Goal: Task Accomplishment & Management: Complete application form

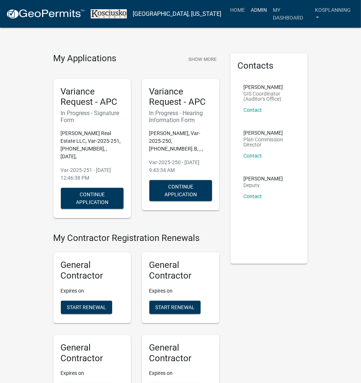
click at [252, 8] on link "Admin" at bounding box center [259, 10] width 22 height 14
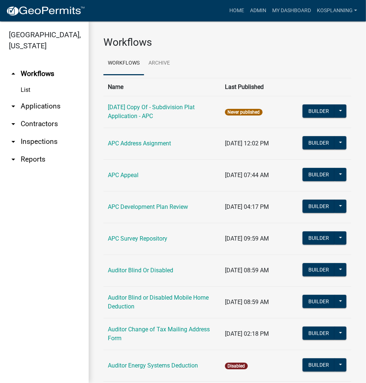
click at [51, 103] on link "arrow_drop_down Applications" at bounding box center [44, 106] width 89 height 18
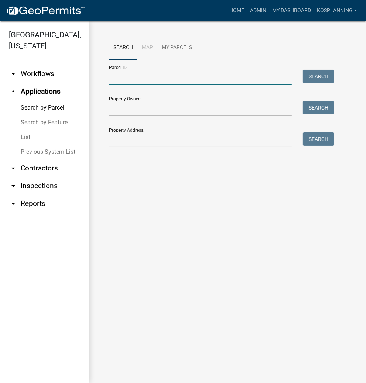
click at [199, 73] on input "Parcel ID:" at bounding box center [200, 77] width 183 height 15
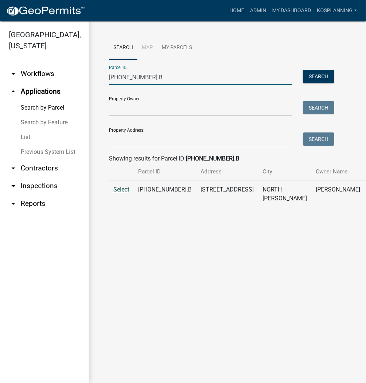
type input "[PHONE_NUMBER].B"
click at [122, 193] on span "Select" at bounding box center [121, 189] width 16 height 7
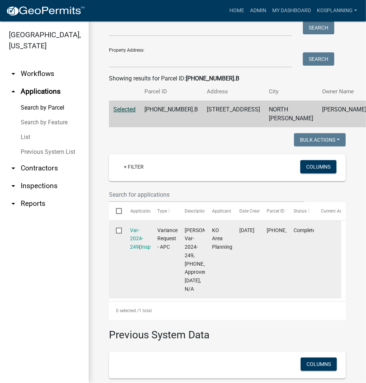
scroll to position [89, 0]
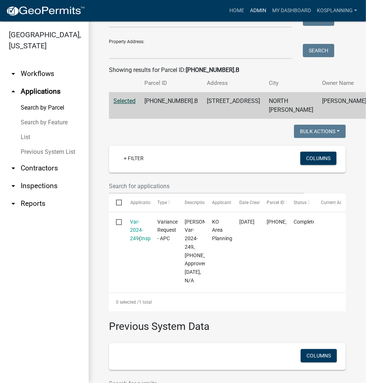
click at [258, 12] on link "Admin" at bounding box center [258, 11] width 22 height 14
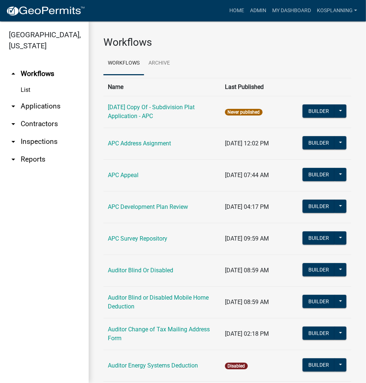
click at [39, 124] on link "arrow_drop_down Contractors" at bounding box center [44, 124] width 89 height 18
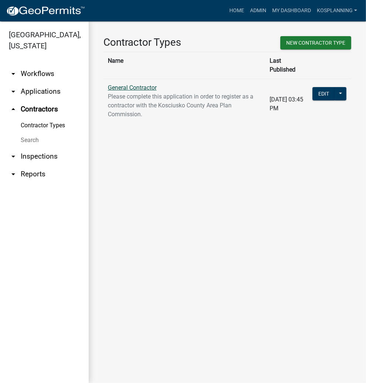
click at [133, 84] on link "General Contractor" at bounding box center [132, 87] width 49 height 7
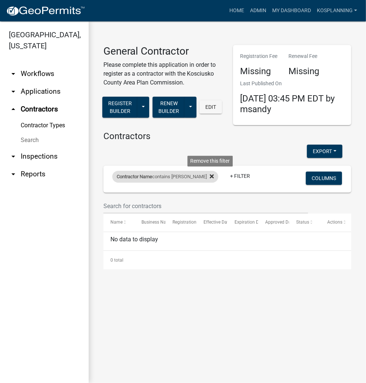
click at [210, 174] on icon at bounding box center [212, 176] width 4 height 6
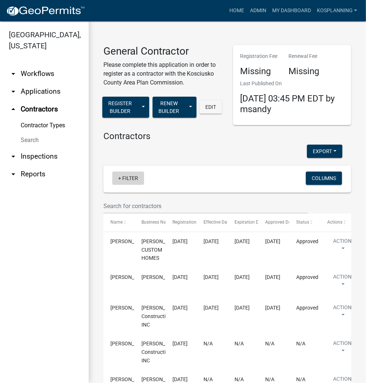
click at [133, 177] on link "+ Filter" at bounding box center [128, 178] width 32 height 13
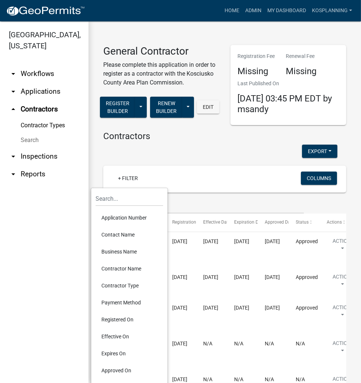
click at [128, 267] on li "Contractor Name" at bounding box center [130, 268] width 68 height 17
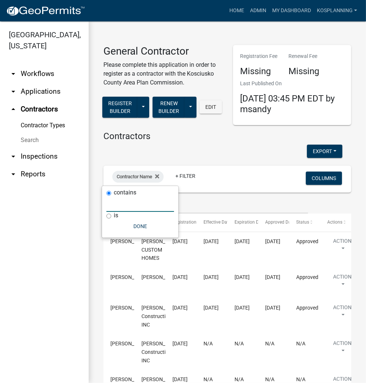
click at [136, 206] on input "text" at bounding box center [140, 204] width 68 height 15
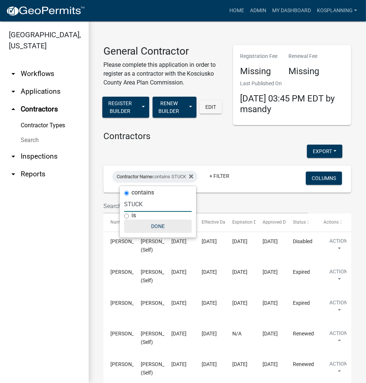
type input "STUCK"
click at [153, 225] on button "Done" at bounding box center [158, 226] width 68 height 13
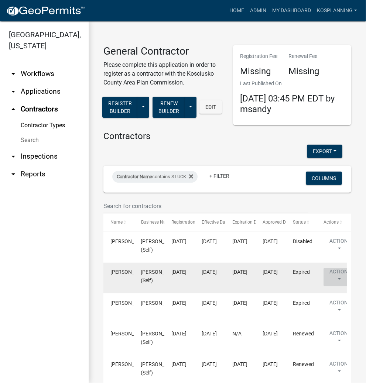
click at [339, 276] on button "Action" at bounding box center [338, 277] width 30 height 18
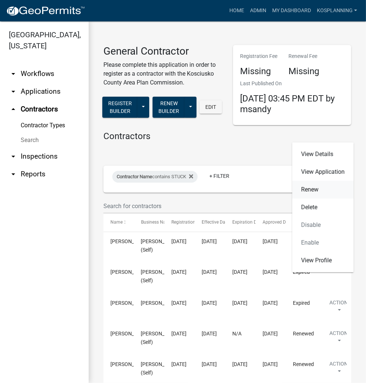
click at [314, 189] on link "Renew" at bounding box center [322, 190] width 61 height 18
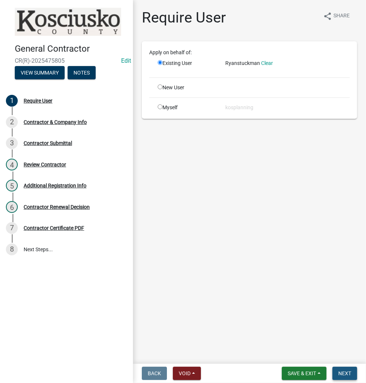
click at [342, 373] on span "Next" at bounding box center [344, 373] width 13 height 6
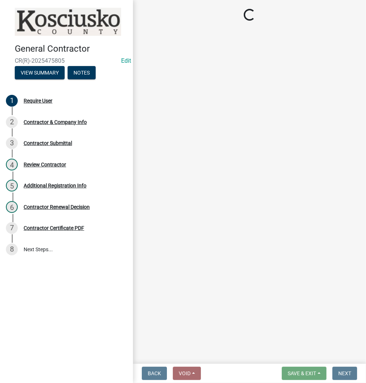
select select "IN"
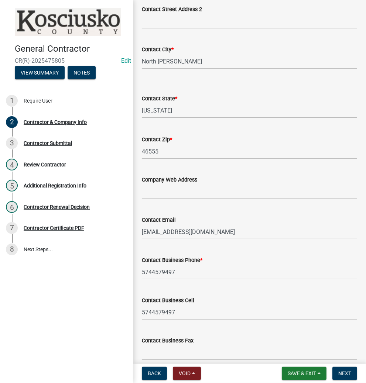
scroll to position [300, 0]
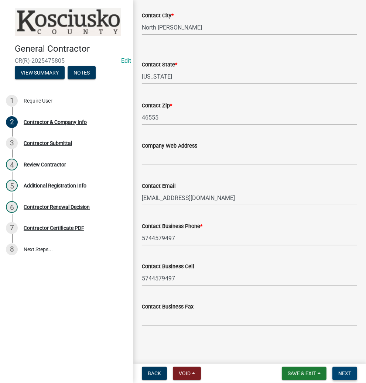
click at [343, 373] on span "Next" at bounding box center [344, 373] width 13 height 6
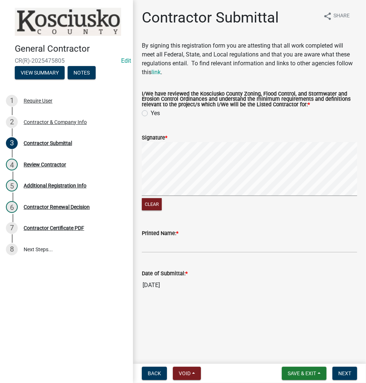
click at [151, 112] on label "Yes" at bounding box center [155, 113] width 9 height 9
click at [151, 112] on input "Yes" at bounding box center [153, 111] width 5 height 5
radio input "true"
click at [251, 137] on form "Signature * Clear" at bounding box center [249, 167] width 215 height 87
click at [208, 242] on input "Printed Name: *" at bounding box center [249, 245] width 215 height 15
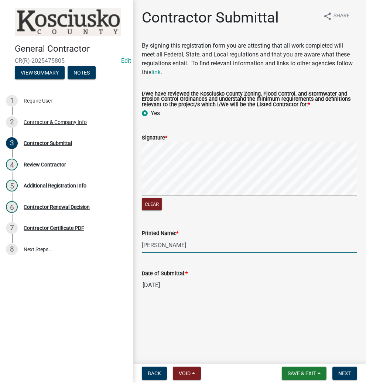
type input "[PERSON_NAME]"
click at [344, 373] on span "Next" at bounding box center [344, 373] width 13 height 6
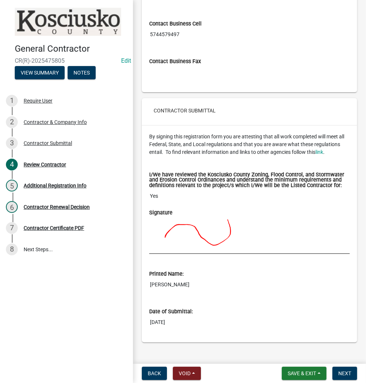
scroll to position [534, 0]
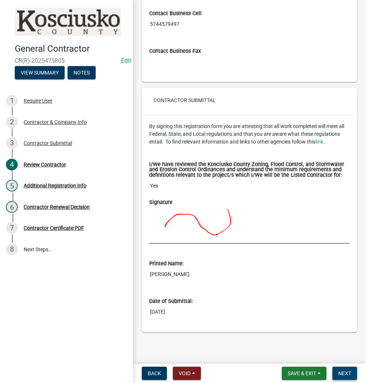
click at [344, 375] on span "Next" at bounding box center [344, 373] width 13 height 6
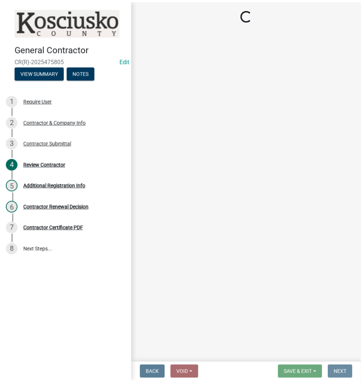
scroll to position [0, 0]
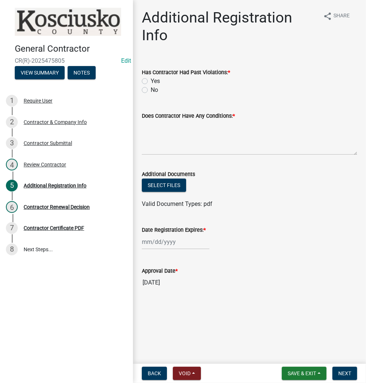
click at [151, 90] on label "No" at bounding box center [154, 90] width 7 height 9
click at [151, 90] on input "No" at bounding box center [153, 88] width 5 height 5
radio input "true"
click at [172, 137] on textarea "Does Contractor Have Any Conditions: *" at bounding box center [249, 137] width 215 height 35
type textarea "NO"
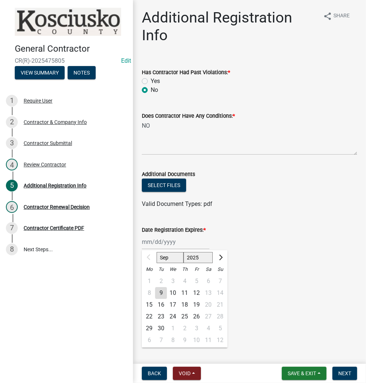
click at [185, 244] on div "Sep Oct Nov [DATE] 2026 2027 2028 2029 2030 2031 2032 2033 2034 2035 2036 2037 …" at bounding box center [176, 241] width 68 height 15
click at [194, 256] on select "2025 2026 2027 2028 2029 2030 2031 2032 2033 2034 2035 2036 2037 2038 2039 2040…" at bounding box center [198, 257] width 30 height 11
select select "2026"
click at [183, 252] on select "2025 2026 2027 2028 2029 2030 2031 2032 2033 2034 2035 2036 2037 2038 2039 2040…" at bounding box center [198, 257] width 30 height 11
click at [177, 260] on select "Jan Feb Mar Apr May Jun [DATE] Aug Sep Oct Nov Dec" at bounding box center [171, 257] width 30 height 11
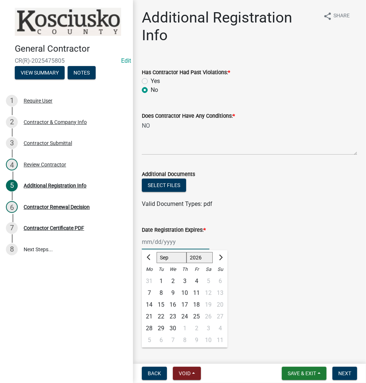
click at [156, 252] on select "Jan Feb Mar Apr May Jun [DATE] Aug Sep Oct Nov Dec" at bounding box center [171, 257] width 30 height 11
click at [171, 293] on div "9" at bounding box center [173, 293] width 12 height 12
type input "[DATE]"
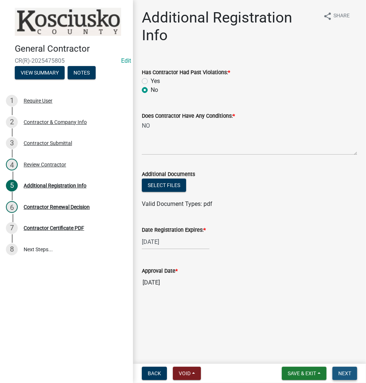
click at [344, 375] on span "Next" at bounding box center [344, 373] width 13 height 6
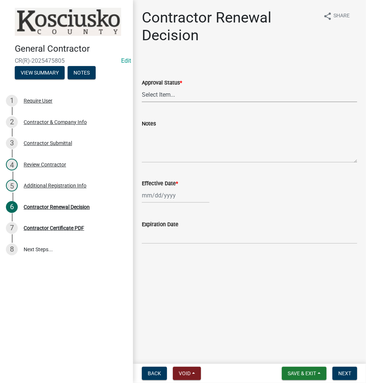
click at [192, 96] on select "Select Item... Approved Denied" at bounding box center [249, 94] width 215 height 15
click at [142, 87] on select "Select Item... Approved Denied" at bounding box center [249, 94] width 215 height 15
select select "30db8998-795d-4bbe-8e49-f1ade8865815"
select select "9"
select select "2025"
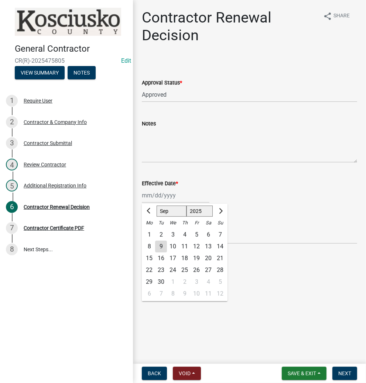
click at [179, 196] on div "[PERSON_NAME] Feb Mar Apr [PERSON_NAME][DATE] Oct Nov [DATE] 1526 1527 1528 152…" at bounding box center [176, 195] width 68 height 15
click at [162, 246] on div "9" at bounding box center [161, 247] width 12 height 12
type input "[DATE]"
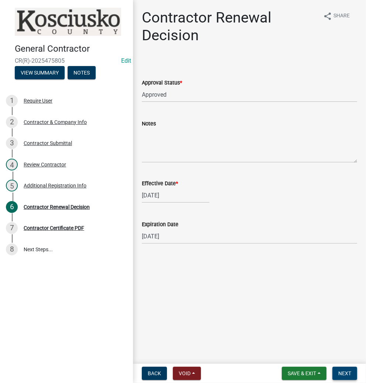
click at [341, 375] on span "Next" at bounding box center [344, 373] width 13 height 6
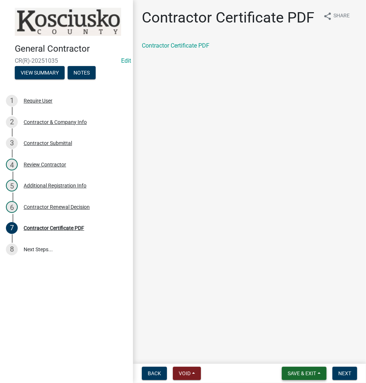
click at [297, 372] on span "Save & Exit" at bounding box center [301, 373] width 28 height 6
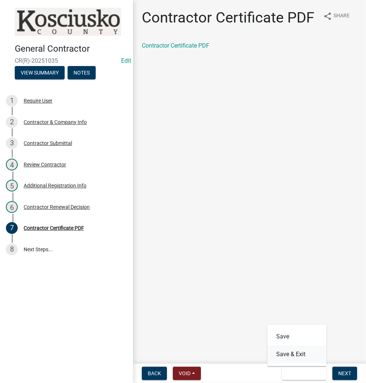
click at [293, 354] on button "Save & Exit" at bounding box center [296, 354] width 59 height 18
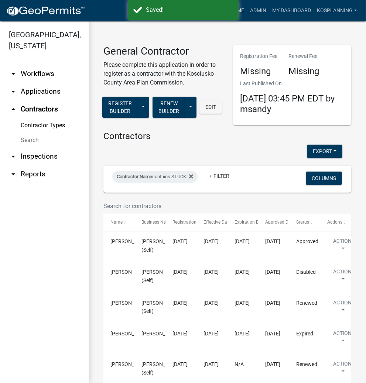
click at [242, 9] on link "Home" at bounding box center [236, 11] width 21 height 14
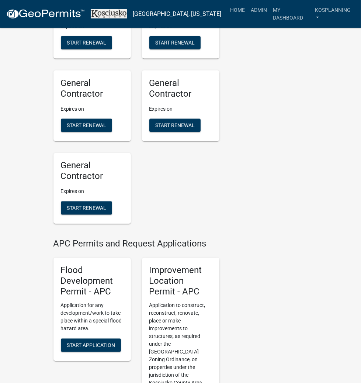
scroll to position [827, 0]
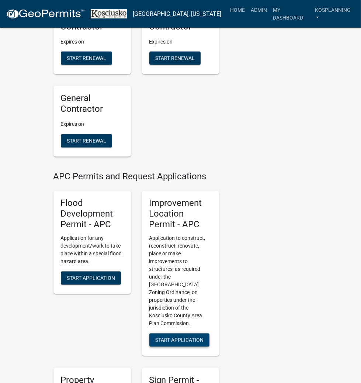
click at [178, 337] on span "Start Application" at bounding box center [179, 340] width 48 height 6
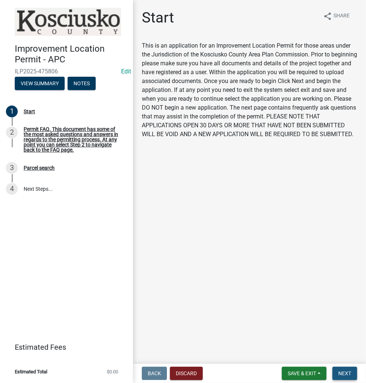
click at [345, 372] on span "Next" at bounding box center [344, 373] width 13 height 6
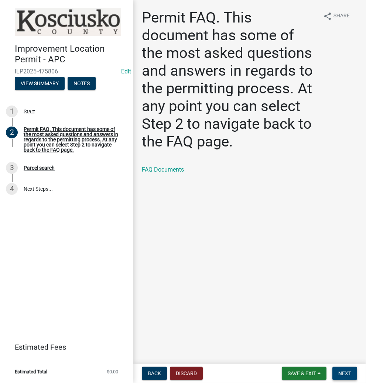
click at [347, 373] on span "Next" at bounding box center [344, 373] width 13 height 6
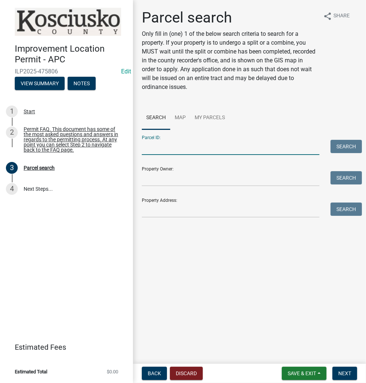
click at [180, 149] on input "Parcel ID:" at bounding box center [230, 147] width 177 height 15
click at [174, 147] on input "005-" at bounding box center [230, 147] width 177 height 15
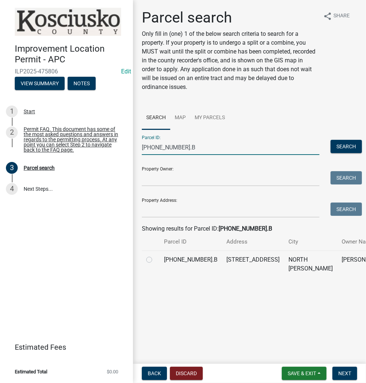
type input "[PHONE_NUMBER].B"
click at [155, 255] on label at bounding box center [155, 255] width 0 height 0
click at [155, 260] on input "radio" at bounding box center [157, 257] width 5 height 5
radio input "true"
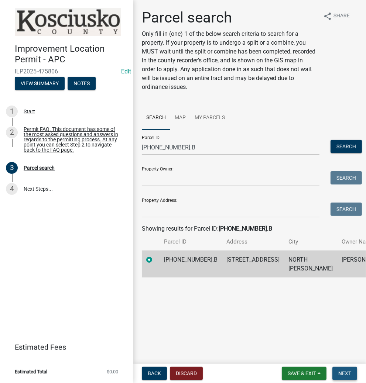
click at [344, 373] on span "Next" at bounding box center [344, 373] width 13 height 6
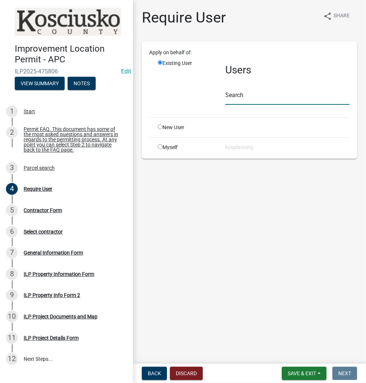
click at [261, 96] on input "text" at bounding box center [287, 97] width 124 height 15
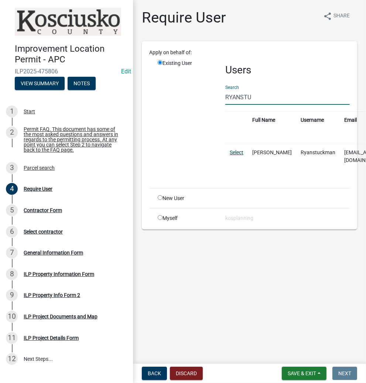
type input "RYANSTU"
click at [231, 153] on link "Select" at bounding box center [237, 152] width 14 height 6
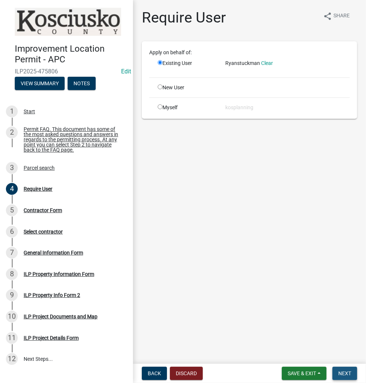
click at [349, 372] on span "Next" at bounding box center [344, 373] width 13 height 6
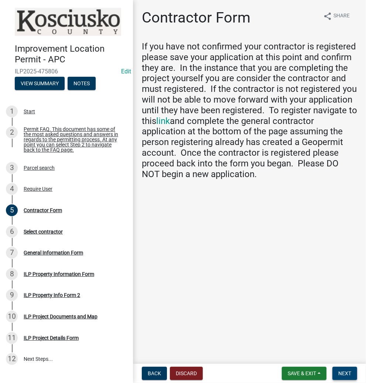
click at [342, 369] on button "Next" at bounding box center [344, 373] width 25 height 13
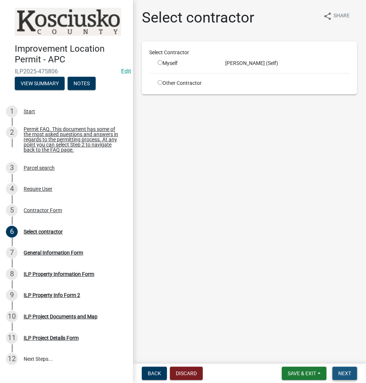
click at [342, 374] on span "Next" at bounding box center [344, 373] width 13 height 6
click at [161, 61] on input "radio" at bounding box center [160, 62] width 5 height 5
radio input "true"
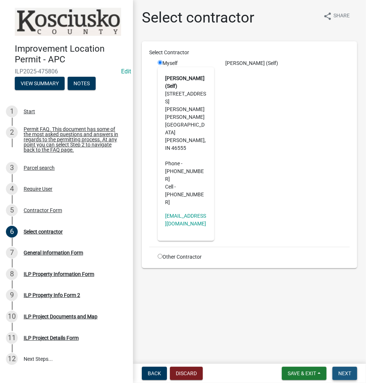
click at [343, 373] on span "Next" at bounding box center [344, 373] width 13 height 6
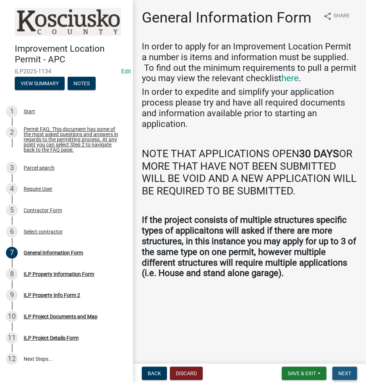
click at [350, 375] on span "Next" at bounding box center [344, 373] width 13 height 6
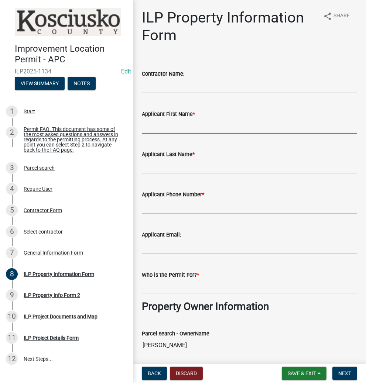
click at [184, 122] on input "Applicant First Name *" at bounding box center [249, 125] width 215 height 15
type input "[PERSON_NAME]"
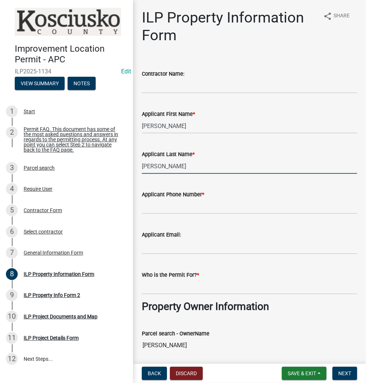
type input "[PERSON_NAME]"
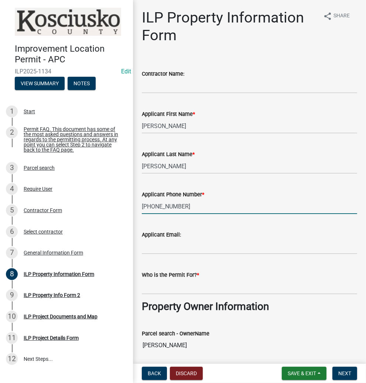
type input "[PHONE_NUMBER]"
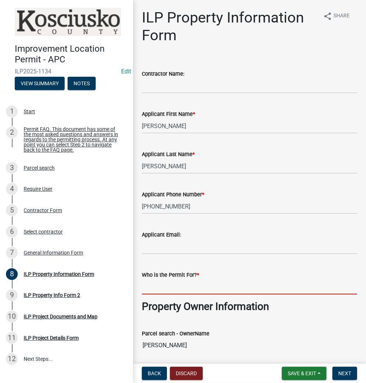
click at [203, 287] on input "Who is the Permit For? *" at bounding box center [249, 286] width 215 height 15
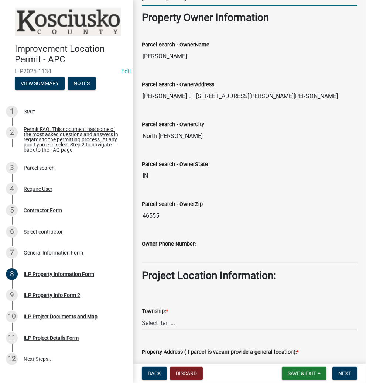
scroll to position [354, 0]
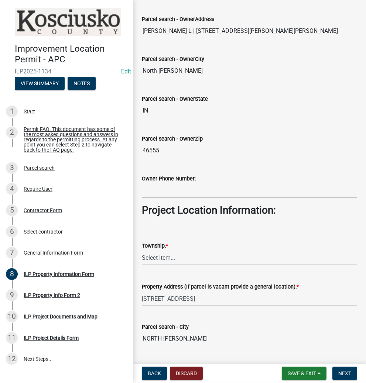
type input "[PERSON_NAME]"
click at [179, 259] on select "Select Item... [PERSON_NAME] - Elkhart Co Clay Etna [GEOGRAPHIC_DATA][PERSON_NA…" at bounding box center [249, 257] width 215 height 15
click at [142, 250] on select "Select Item... [PERSON_NAME] - Elkhart Co Clay Etna [GEOGRAPHIC_DATA][PERSON_NA…" at bounding box center [249, 257] width 215 height 15
select select "8aeb2c27-db4f-4f65-83dd-c512a3678cb2"
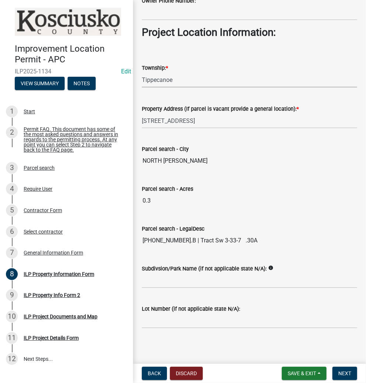
scroll to position [533, 0]
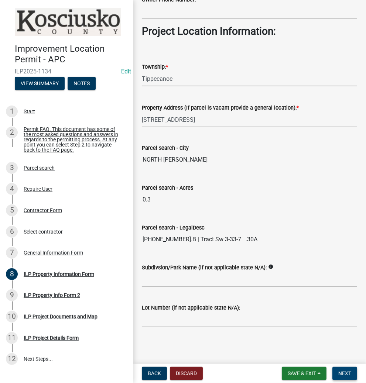
click at [338, 369] on button "Next" at bounding box center [344, 373] width 25 height 13
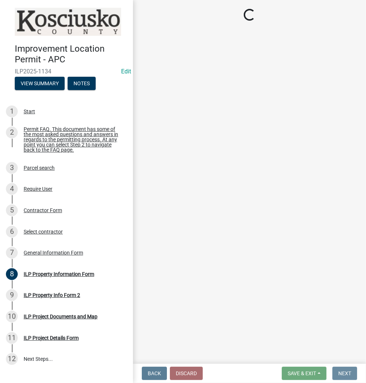
scroll to position [0, 0]
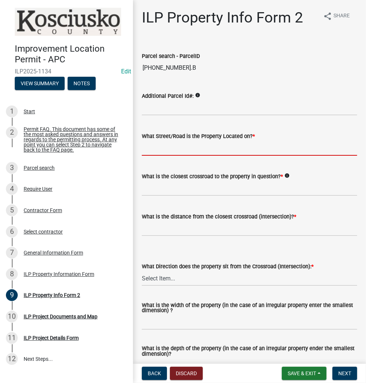
click at [175, 152] on input "What Street/Road is the Property Located on? *" at bounding box center [249, 148] width 215 height 15
type input "BLACKS CT N"
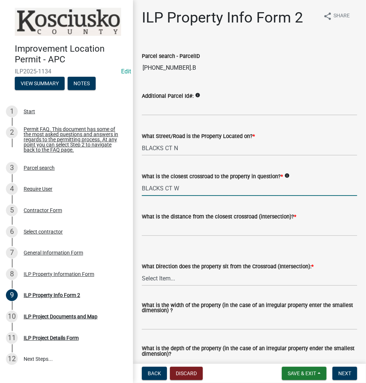
type input "BLACKS CT W"
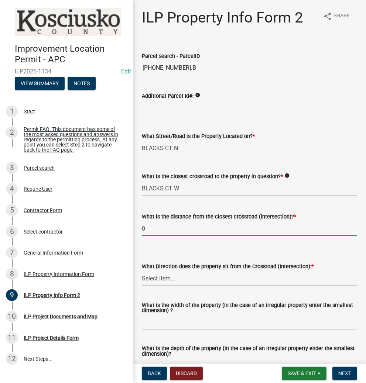
type input "0"
click at [181, 279] on select "Select Item... N NE NW S SE SW E W" at bounding box center [249, 278] width 215 height 15
click at [142, 271] on select "Select Item... N NE NW S SE SW E W" at bounding box center [249, 278] width 215 height 15
select select "5d8d9a6f-68f4-4910-b8ad-905844ed2da1"
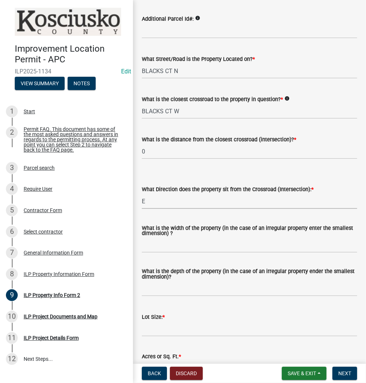
scroll to position [89, 0]
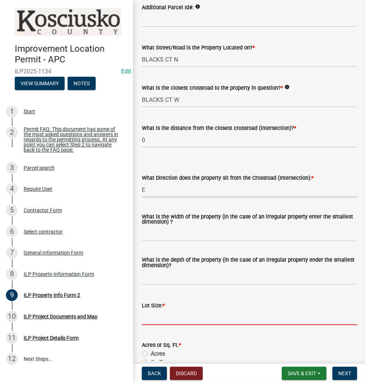
click at [189, 318] on input "text" at bounding box center [249, 317] width 215 height 15
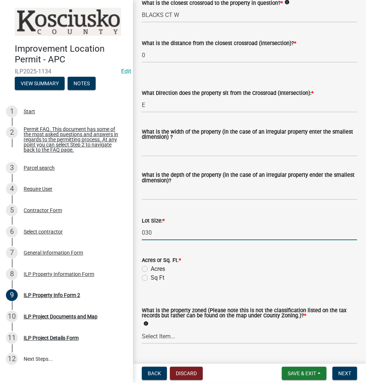
scroll to position [177, 0]
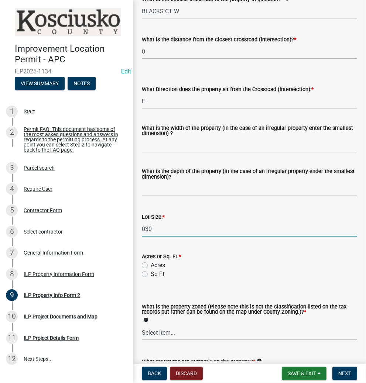
type input "30"
click at [151, 263] on label "Acres" at bounding box center [158, 265] width 14 height 9
click at [151, 263] on input "Acres" at bounding box center [153, 263] width 5 height 5
radio input "true"
click at [183, 334] on select "Select Item... Agricultural Agricultural 2 Commercial Environmental Industrial …" at bounding box center [249, 332] width 215 height 15
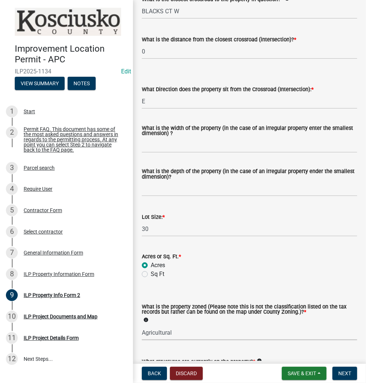
click at [142, 325] on select "Select Item... Agricultural Agricultural 2 Commercial Environmental Industrial …" at bounding box center [249, 332] width 215 height 15
select select "ea119d11-e52e-4559-b746-af06211fe819"
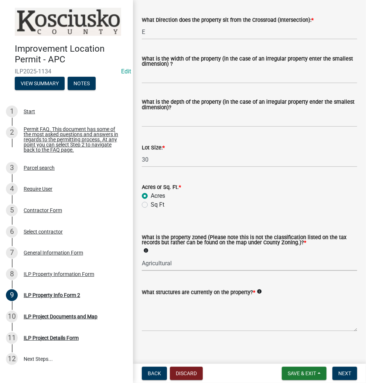
scroll to position [252, 0]
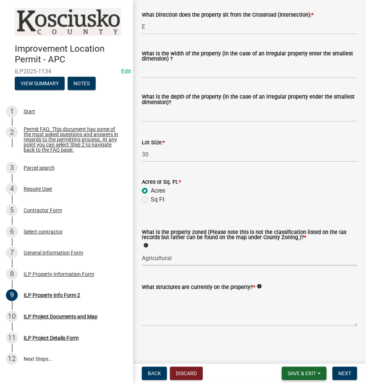
click at [301, 370] on span "Save & Exit" at bounding box center [301, 373] width 28 height 6
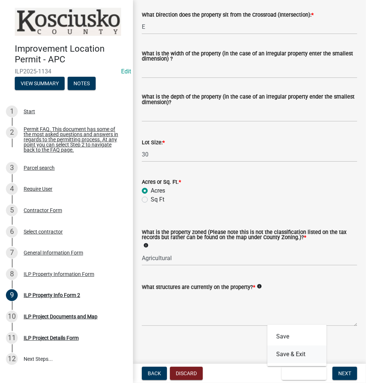
click at [291, 352] on button "Save & Exit" at bounding box center [296, 354] width 59 height 18
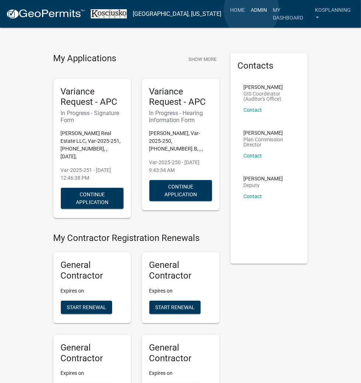
click at [252, 10] on link "Admin" at bounding box center [259, 10] width 22 height 14
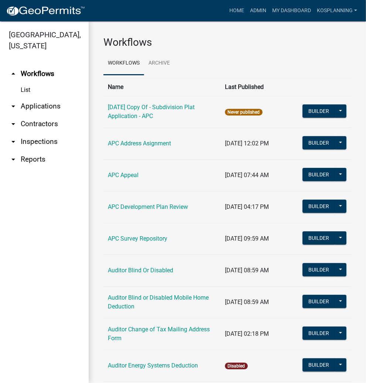
click at [44, 105] on link "arrow_drop_down Applications" at bounding box center [44, 106] width 89 height 18
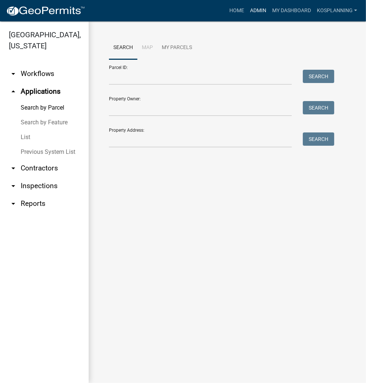
click at [262, 10] on link "Admin" at bounding box center [258, 11] width 22 height 14
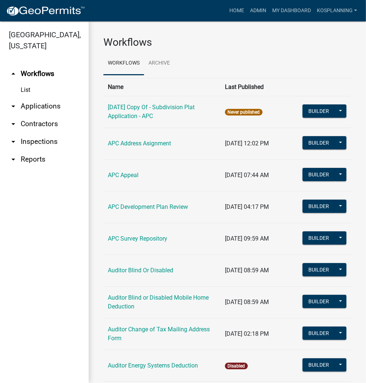
click at [34, 103] on link "arrow_drop_down Applications" at bounding box center [44, 106] width 89 height 18
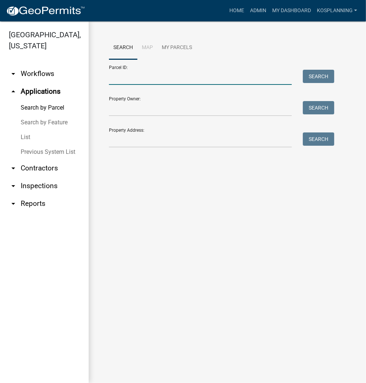
click at [137, 79] on input "Parcel ID:" at bounding box center [200, 77] width 183 height 15
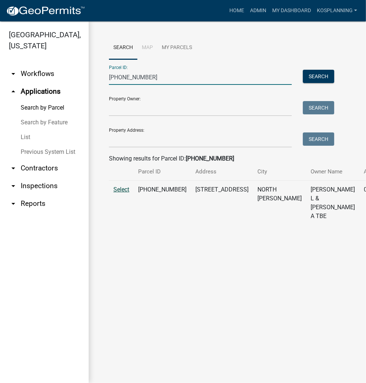
click at [123, 193] on span "Select" at bounding box center [121, 189] width 16 height 7
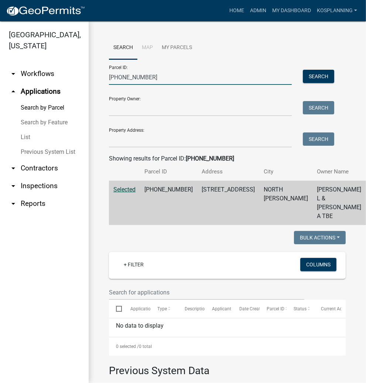
click at [160, 77] on input "[PHONE_NUMBER]" at bounding box center [200, 77] width 183 height 15
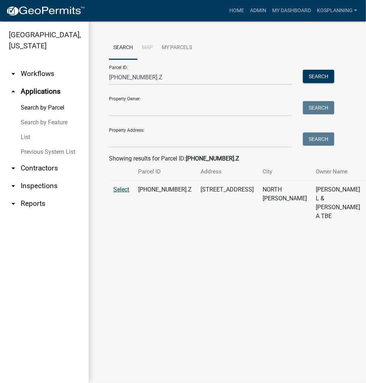
click at [122, 193] on span "Select" at bounding box center [121, 189] width 16 height 7
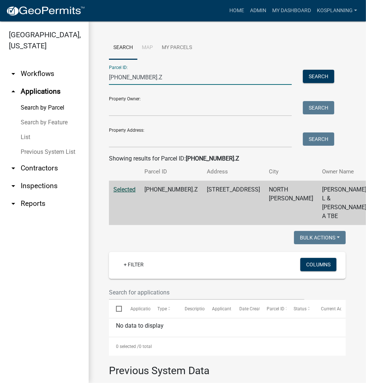
click at [155, 75] on input "[PHONE_NUMBER].Z" at bounding box center [200, 77] width 183 height 15
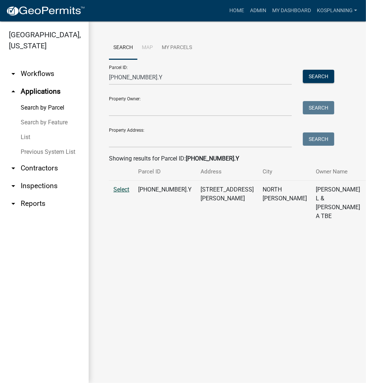
click at [118, 193] on span "Select" at bounding box center [121, 189] width 16 height 7
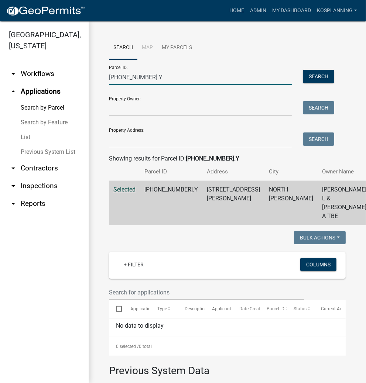
click at [162, 75] on input "[PHONE_NUMBER].Y" at bounding box center [200, 77] width 183 height 15
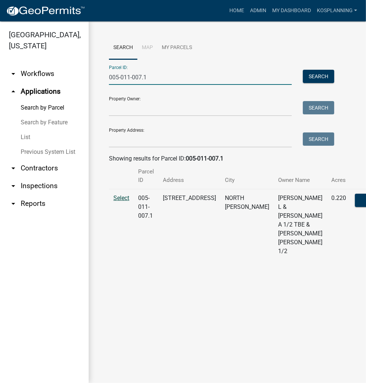
type input "005-011-007.1"
click at [123, 198] on span "Select" at bounding box center [121, 197] width 16 height 7
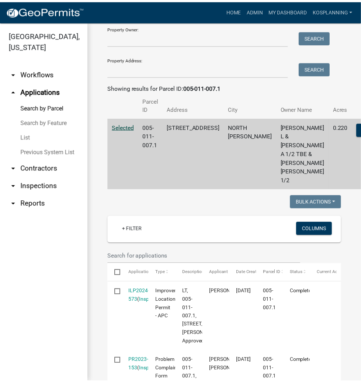
scroll to position [89, 0]
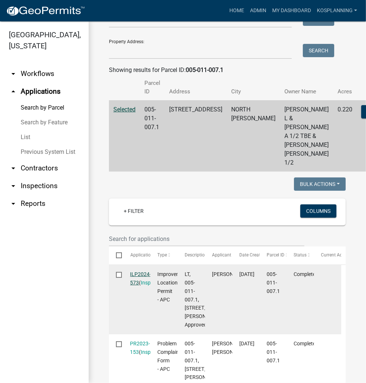
click at [141, 273] on link "ILP2024-573" at bounding box center [140, 278] width 21 height 14
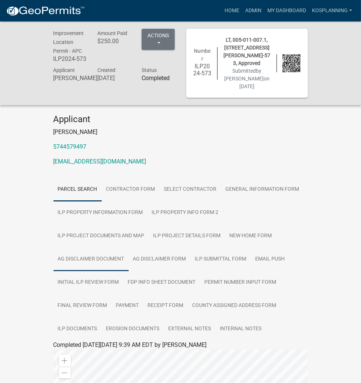
click at [102, 266] on link "Ag Disclaimer Document" at bounding box center [91, 260] width 75 height 24
click at [97, 357] on link "Ag Disclaimer Document" at bounding box center [86, 353] width 65 height 7
click at [152, 266] on link "Ag Disclaimer Form" at bounding box center [160, 260] width 62 height 24
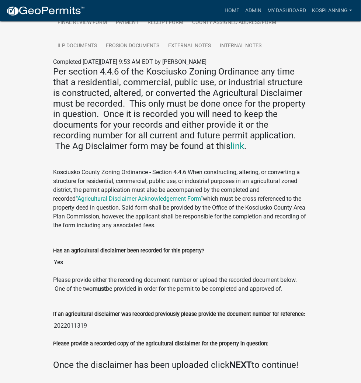
scroll to position [316, 0]
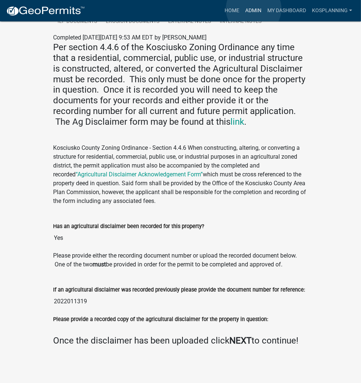
click at [254, 9] on link "Admin" at bounding box center [253, 11] width 22 height 14
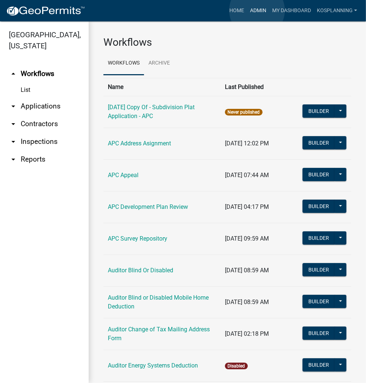
click at [257, 10] on link "Admin" at bounding box center [258, 11] width 22 height 14
click at [47, 108] on link "arrow_drop_down Applications" at bounding box center [44, 106] width 89 height 18
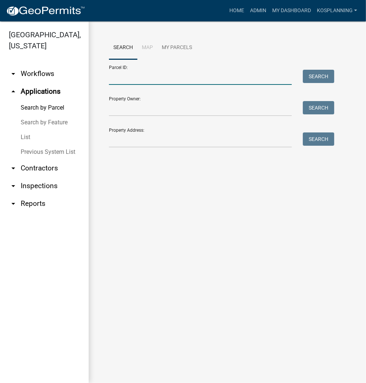
click at [142, 81] on input "Parcel ID:" at bounding box center [200, 77] width 183 height 15
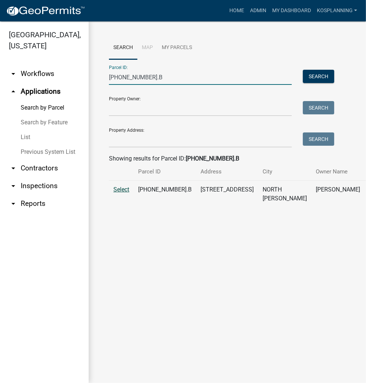
type input "[PHONE_NUMBER].B"
click at [123, 193] on span "Select" at bounding box center [121, 189] width 16 height 7
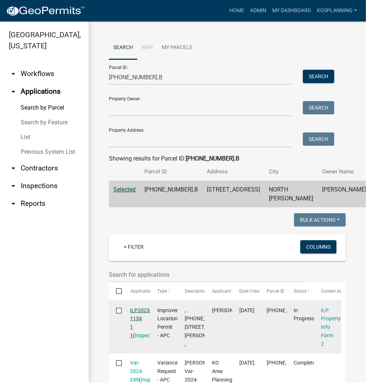
click at [145, 325] on link "ILP2025-1134 1 1" at bounding box center [140, 322] width 21 height 31
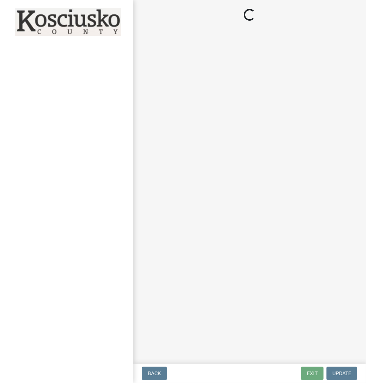
select select "5d8d9a6f-68f4-4910-b8ad-905844ed2da1"
select select "ea119d11-e52e-4559-b746-af06211fe819"
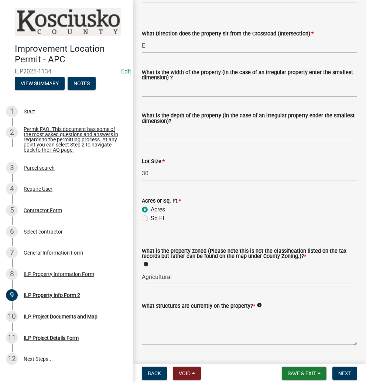
scroll to position [236, 0]
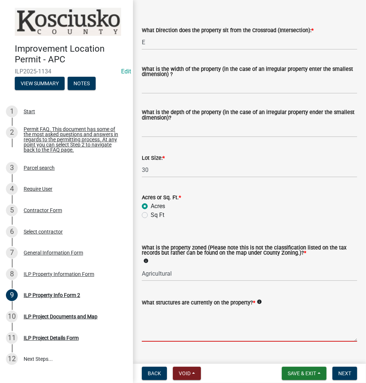
click at [187, 319] on textarea "What structures are currently on the property? *" at bounding box center [249, 324] width 215 height 35
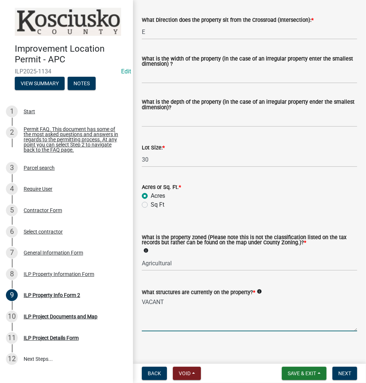
scroll to position [252, 0]
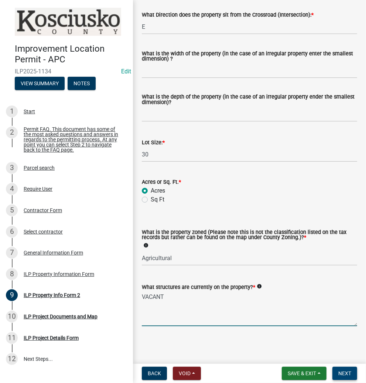
type textarea "VACANT"
click at [341, 370] on span "Next" at bounding box center [344, 373] width 13 height 6
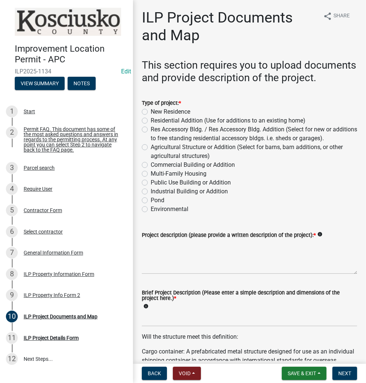
click at [151, 116] on label "New Residence" at bounding box center [170, 111] width 39 height 9
click at [151, 112] on input "New Residence" at bounding box center [153, 109] width 5 height 5
radio input "true"
click at [168, 268] on textarea "Project description (please provide a written description of the project): *" at bounding box center [249, 256] width 215 height 35
type textarea "MOBILE HOME"
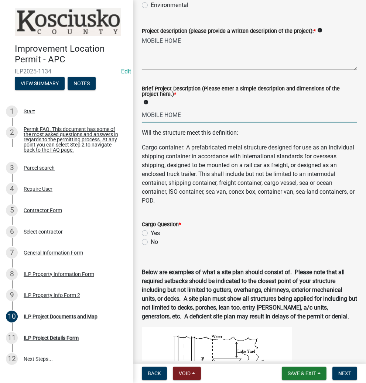
scroll to position [207, 0]
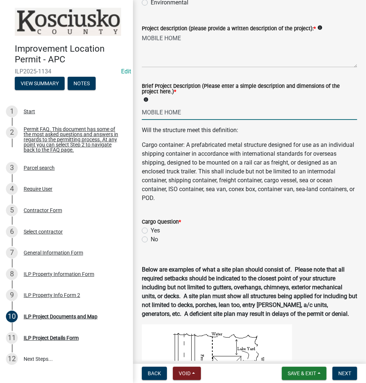
type input "MOBILE HOME"
click at [151, 244] on label "No" at bounding box center [154, 239] width 7 height 9
click at [151, 240] on input "No" at bounding box center [153, 237] width 5 height 5
radio input "true"
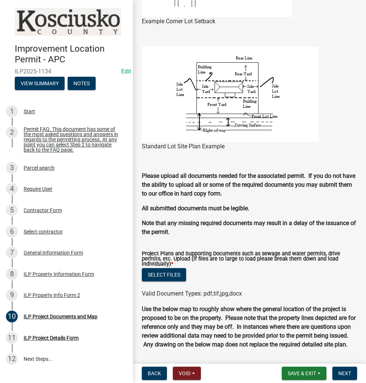
scroll to position [637, 0]
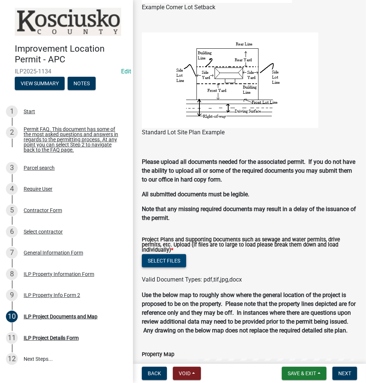
click at [160, 268] on button "Select files" at bounding box center [164, 260] width 44 height 13
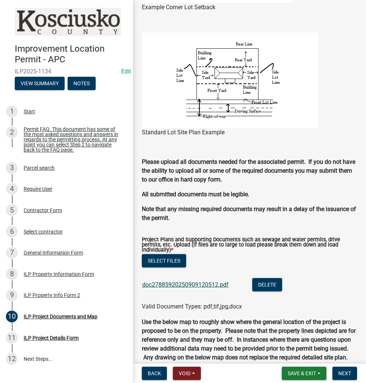
click at [195, 288] on link "doc27885920250909120512.pdf" at bounding box center [185, 284] width 86 height 7
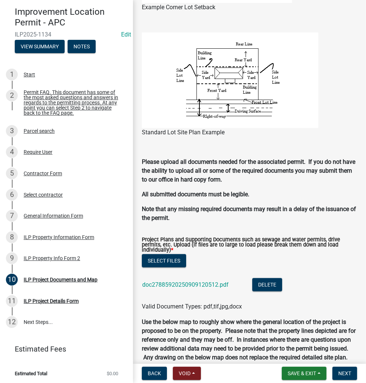
scroll to position [38, 0]
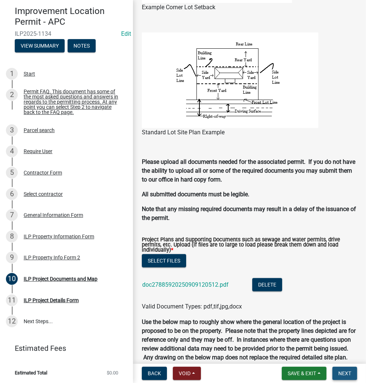
click at [342, 373] on span "Next" at bounding box center [344, 373] width 13 height 6
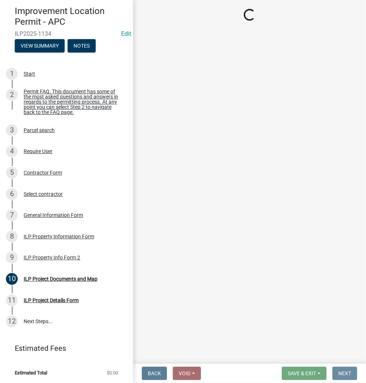
scroll to position [0, 0]
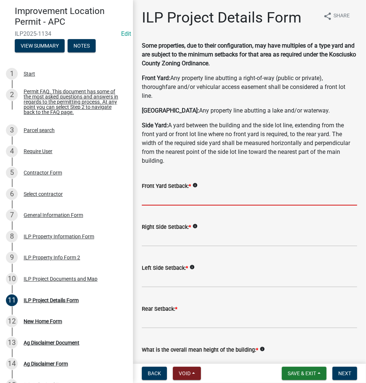
click at [177, 200] on input "text" at bounding box center [249, 197] width 215 height 15
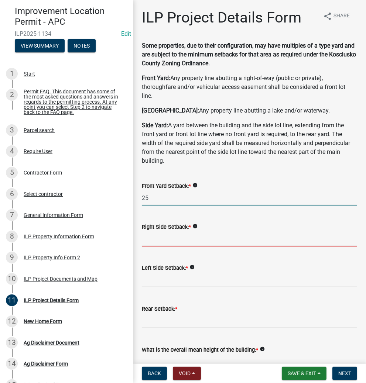
type input "25.0"
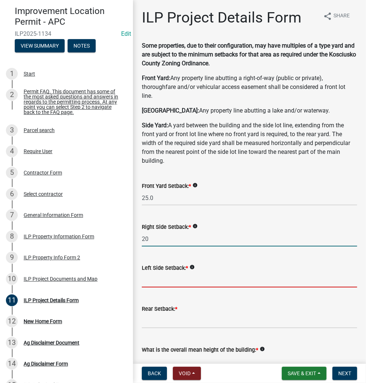
type input "20.0"
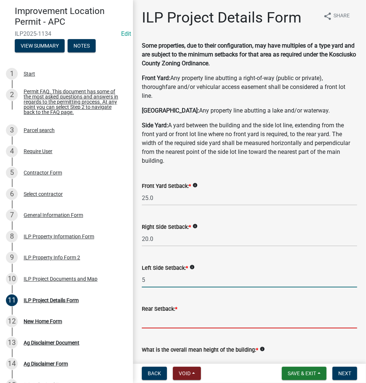
type input "5.0"
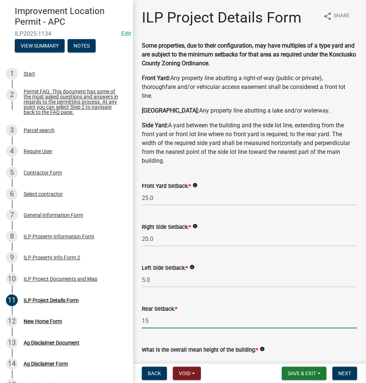
type input "15.0"
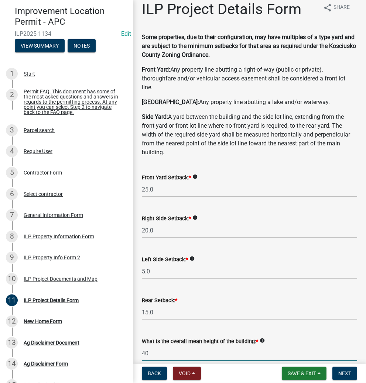
type input "40.0"
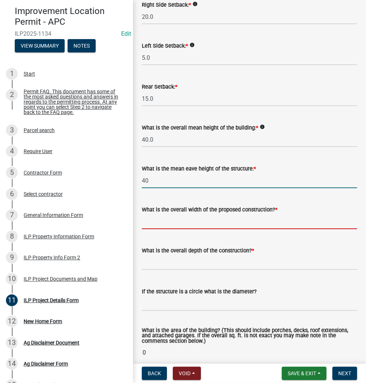
type input "40.0"
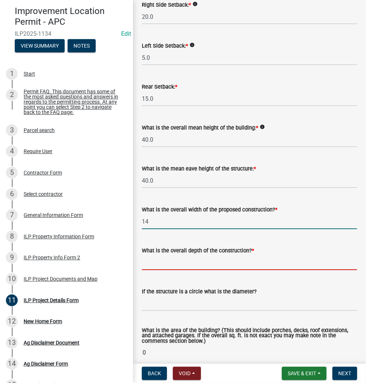
type input "14.00"
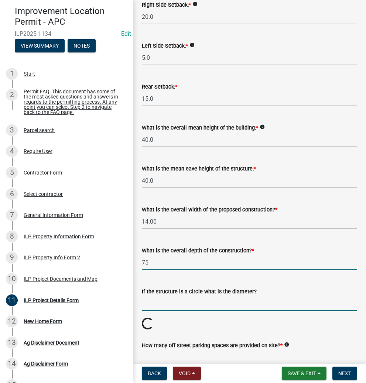
type input "75.00"
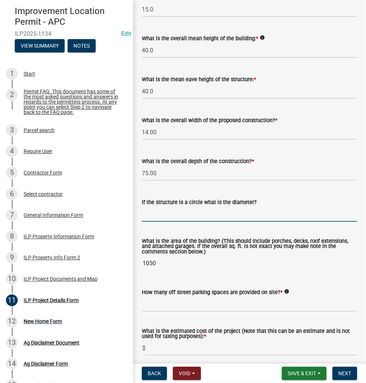
scroll to position [340, 0]
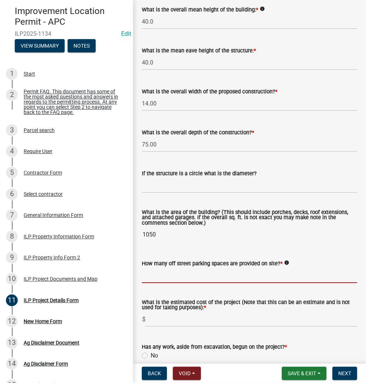
click at [200, 279] on input "text" at bounding box center [249, 275] width 215 height 15
type input "2"
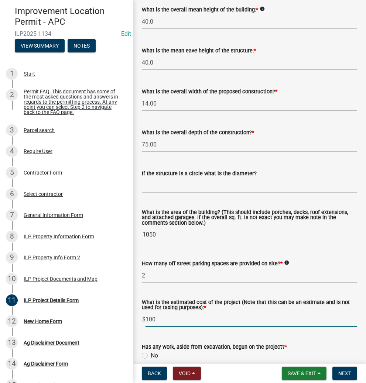
type input "100"
click at [151, 354] on label "No" at bounding box center [154, 355] width 7 height 9
click at [151, 354] on input "No" at bounding box center [153, 353] width 5 height 5
radio input "true"
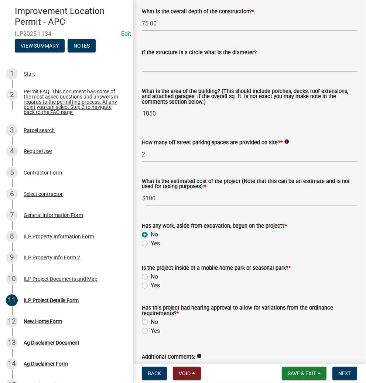
scroll to position [512, 0]
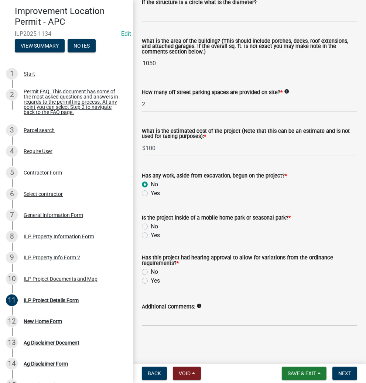
click at [151, 226] on label "No" at bounding box center [154, 226] width 7 height 9
click at [151, 226] on input "No" at bounding box center [153, 224] width 5 height 5
radio input "true"
click at [151, 279] on label "Yes" at bounding box center [155, 280] width 9 height 9
click at [151, 279] on input "Yes" at bounding box center [153, 278] width 5 height 5
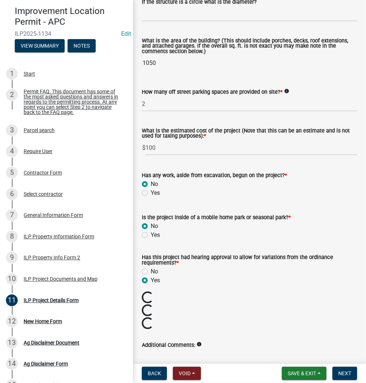
radio input "true"
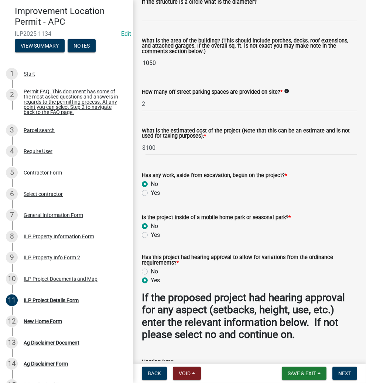
scroll to position [600, 0]
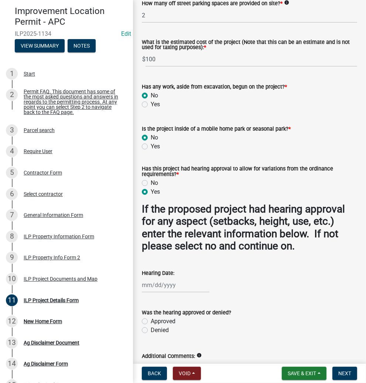
click at [177, 287] on div at bounding box center [176, 285] width 68 height 15
select select "9"
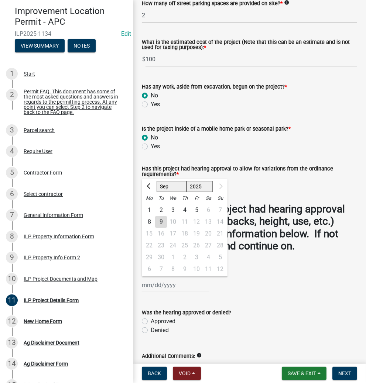
click at [175, 187] on select "Jan Feb Mar Apr May Jun [DATE] Aug Sep" at bounding box center [171, 186] width 30 height 11
click at [203, 184] on select "1525 1526 1527 1528 1529 1530 1531 1532 1533 1534 1535 1536 1537 1538 1539 1540…" at bounding box center [199, 186] width 27 height 11
select select "2024"
click at [186, 181] on select "1525 1526 1527 1528 1529 1530 1531 1532 1533 1534 1535 1536 1537 1538 1539 1540…" at bounding box center [199, 186] width 27 height 11
click at [175, 187] on select "Jan Feb Mar Apr May Jun [DATE] Aug Sep Oct Nov Dec" at bounding box center [171, 186] width 30 height 11
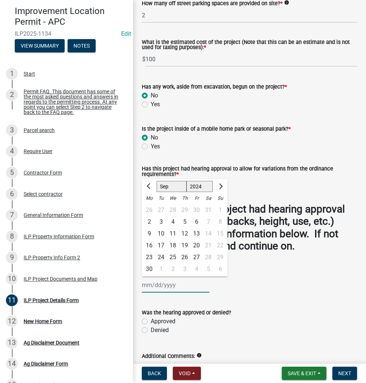
select select "11"
click at [156, 181] on select "Jan Feb Mar Apr May Jun [DATE] Aug Sep Oct Nov Dec" at bounding box center [171, 186] width 30 height 11
click at [161, 234] on div "12" at bounding box center [161, 234] width 12 height 12
type input "[DATE]"
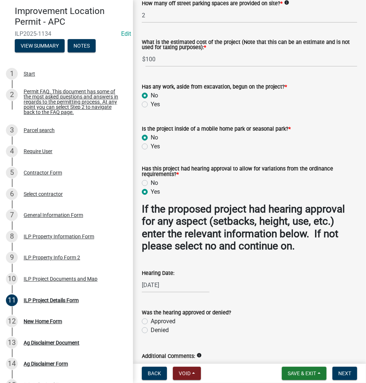
click at [151, 322] on label "Approved" at bounding box center [163, 321] width 25 height 9
click at [151, 322] on input "Approved" at bounding box center [153, 319] width 5 height 5
radio input "true"
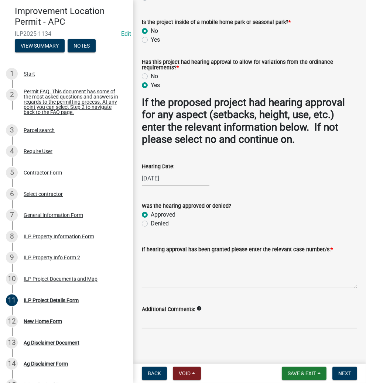
scroll to position [710, 0]
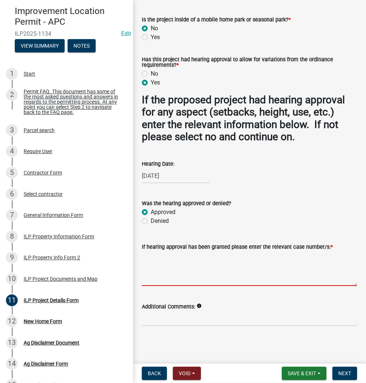
click at [186, 269] on textarea "If hearing approval has been granted please enter the relevant case number/s: *" at bounding box center [249, 268] width 215 height 35
type textarea "VAR-2024-249"
click at [335, 372] on button "Next" at bounding box center [344, 373] width 25 height 13
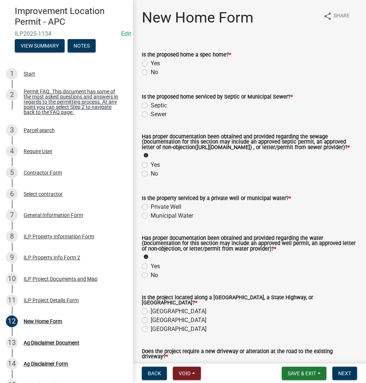
click at [151, 71] on label "No" at bounding box center [154, 72] width 7 height 9
click at [151, 71] on input "No" at bounding box center [153, 70] width 5 height 5
radio input "true"
click at [151, 104] on label "Septic" at bounding box center [159, 105] width 16 height 9
click at [151, 104] on input "Septic" at bounding box center [153, 103] width 5 height 5
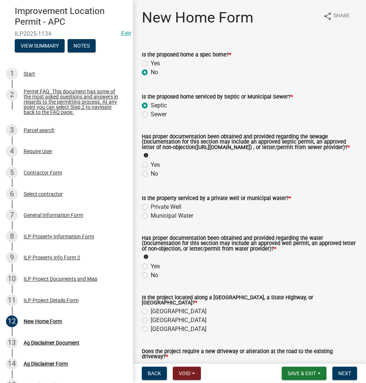
radio input "true"
click at [151, 169] on label "Yes" at bounding box center [155, 165] width 9 height 9
click at [151, 165] on input "Yes" at bounding box center [153, 163] width 5 height 5
radio input "true"
click at [151, 211] on label "Private Well" at bounding box center [166, 207] width 31 height 9
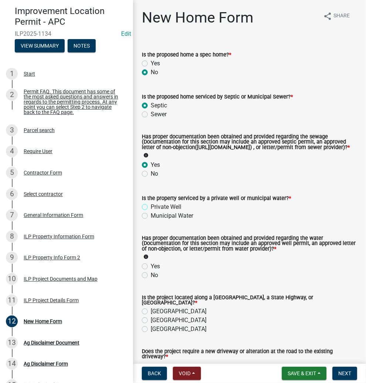
click at [151, 207] on input "Private Well" at bounding box center [153, 205] width 5 height 5
radio input "true"
click at [151, 271] on label "Yes" at bounding box center [155, 266] width 9 height 9
click at [151, 267] on input "Yes" at bounding box center [153, 264] width 5 height 5
radio input "true"
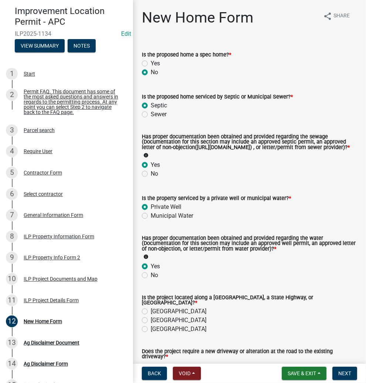
click at [151, 313] on label "[GEOGRAPHIC_DATA]" at bounding box center [179, 311] width 56 height 9
click at [151, 312] on input "[GEOGRAPHIC_DATA]" at bounding box center [153, 309] width 5 height 5
radio input "true"
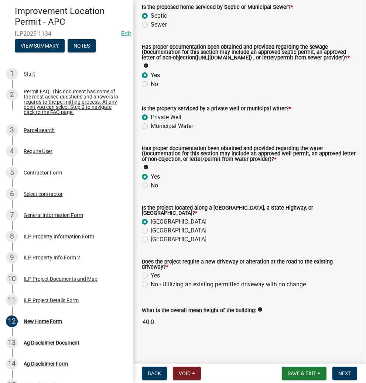
scroll to position [96, 0]
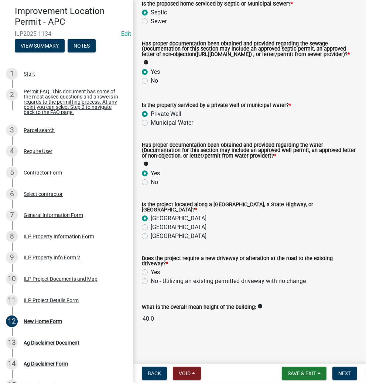
click at [151, 270] on label "Yes" at bounding box center [155, 272] width 9 height 9
click at [151, 270] on input "Yes" at bounding box center [153, 270] width 5 height 5
radio input "true"
click at [350, 370] on span "Next" at bounding box center [344, 373] width 13 height 6
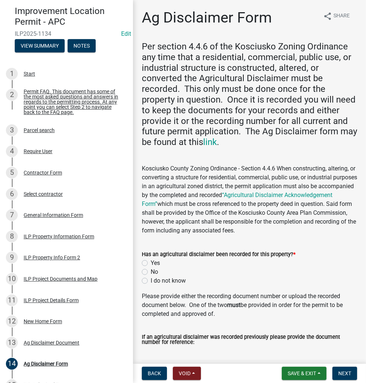
click at [151, 263] on label "Yes" at bounding box center [155, 263] width 9 height 9
click at [151, 263] on input "Yes" at bounding box center [153, 261] width 5 height 5
radio input "true"
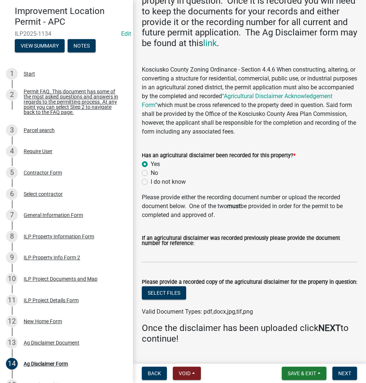
scroll to position [117, 0]
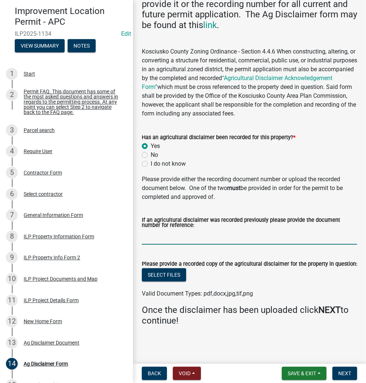
click at [195, 237] on input "If an agricultural disclaimer was recorded previously please provide the docume…" at bounding box center [249, 237] width 215 height 15
type input "2022011319"
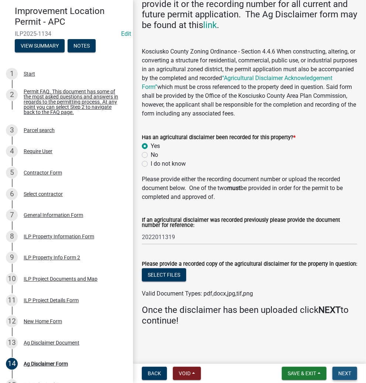
click at [345, 370] on span "Next" at bounding box center [344, 373] width 13 height 6
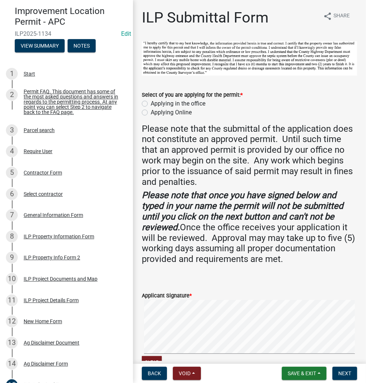
click at [151, 102] on label "Applying in the office" at bounding box center [178, 103] width 55 height 9
click at [151, 102] on input "Applying in the office" at bounding box center [153, 101] width 5 height 5
radio input "true"
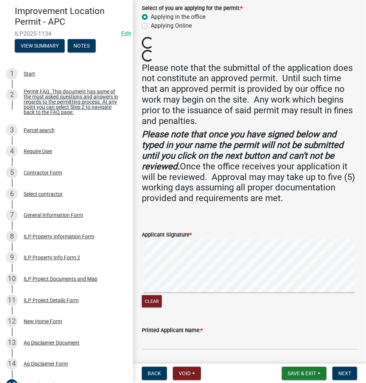
scroll to position [89, 0]
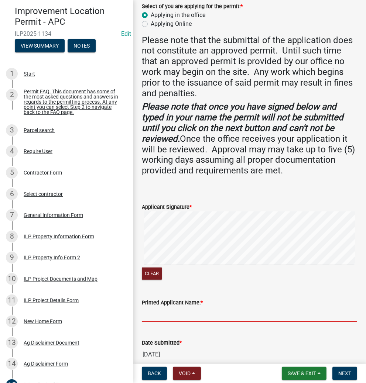
click at [192, 311] on input "Printed Applicant Name: *" at bounding box center [249, 314] width 215 height 15
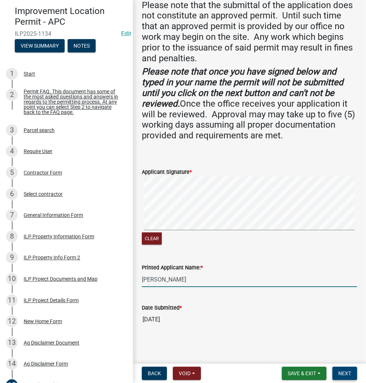
type input "[PERSON_NAME]"
click at [344, 371] on span "Next" at bounding box center [344, 373] width 13 height 6
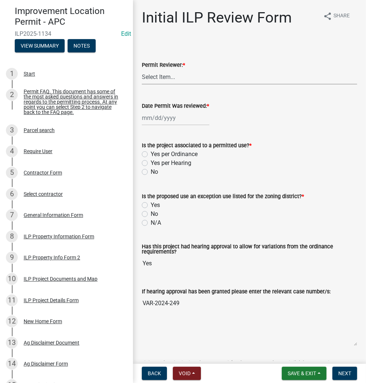
click at [188, 79] on select "Select Item... MMS LT AT CS [PERSON_NAME]" at bounding box center [249, 76] width 215 height 15
click at [142, 69] on select "Select Item... MMS LT AT CS [PERSON_NAME]" at bounding box center [249, 76] width 215 height 15
select select "d95389f4-ab5a-4603-9826-29cf73316391"
click at [179, 116] on div at bounding box center [176, 117] width 68 height 15
select select "9"
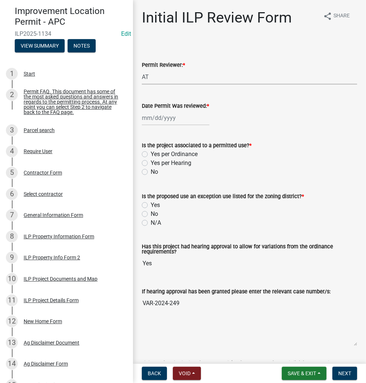
select select "2025"
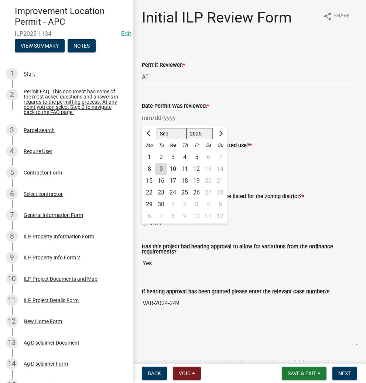
click at [159, 167] on div "9" at bounding box center [161, 169] width 12 height 12
type input "[DATE]"
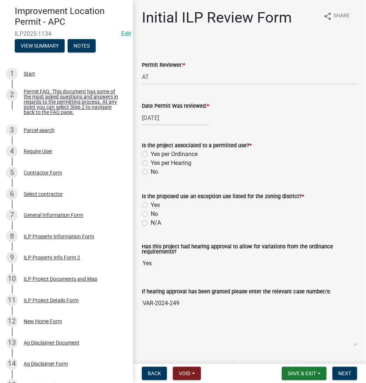
click at [151, 162] on label "Yes per Hearing" at bounding box center [171, 163] width 41 height 9
click at [151, 162] on input "Yes per Hearing" at bounding box center [153, 161] width 5 height 5
radio input "true"
click at [151, 221] on label "N/A" at bounding box center [156, 222] width 10 height 9
click at [151, 221] on input "N/A" at bounding box center [153, 220] width 5 height 5
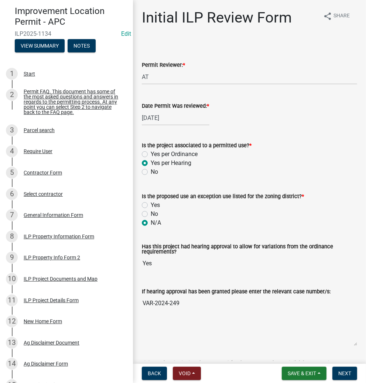
radio input "true"
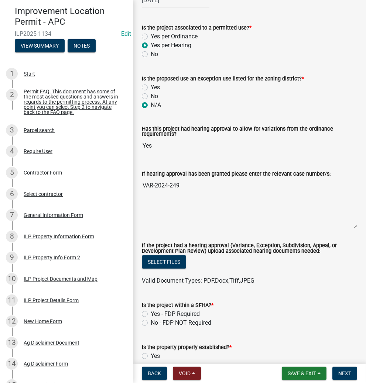
scroll to position [118, 0]
click at [151, 322] on label "No - FDP NOT Required" at bounding box center [181, 322] width 61 height 9
click at [151, 322] on input "No - FDP NOT Required" at bounding box center [153, 320] width 5 height 5
radio input "true"
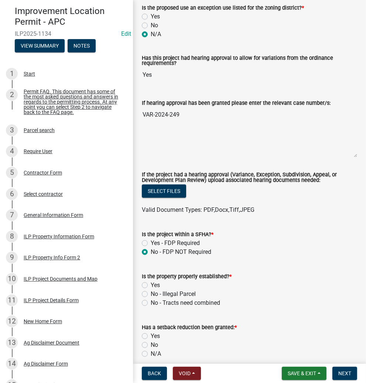
scroll to position [207, 0]
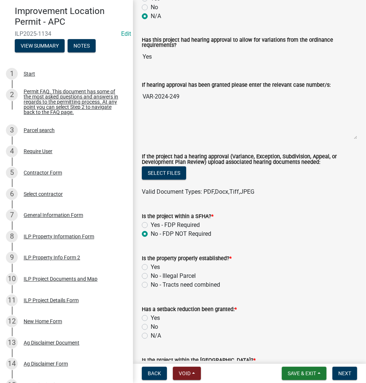
click at [151, 266] on label "Yes" at bounding box center [155, 267] width 9 height 9
click at [151, 266] on input "Yes" at bounding box center [153, 265] width 5 height 5
radio input "true"
click at [151, 335] on label "N/A" at bounding box center [156, 335] width 10 height 9
click at [151, 335] on input "N/A" at bounding box center [153, 333] width 5 height 5
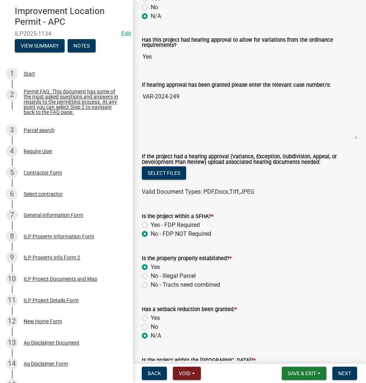
radio input "true"
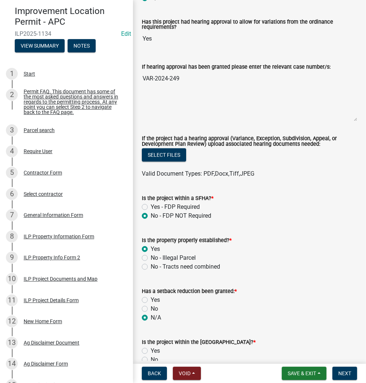
scroll to position [295, 0]
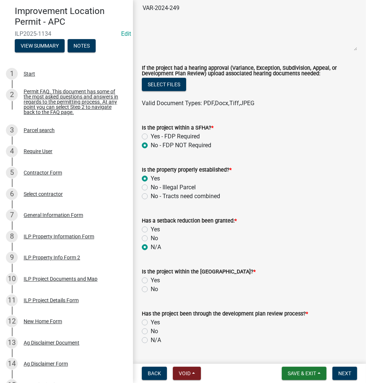
click at [151, 290] on label "No" at bounding box center [154, 289] width 7 height 9
click at [151, 290] on input "No" at bounding box center [153, 287] width 5 height 5
radio input "true"
click at [151, 339] on label "N/A" at bounding box center [156, 340] width 10 height 9
click at [151, 339] on input "N/A" at bounding box center [153, 338] width 5 height 5
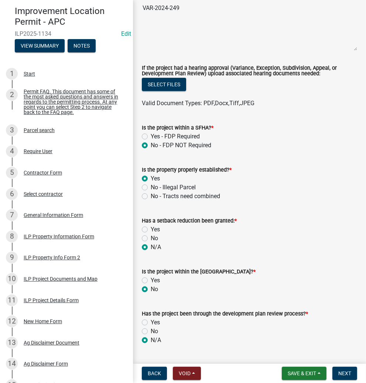
radio input "true"
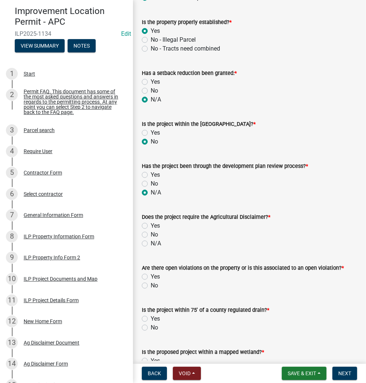
click at [151, 226] on label "Yes" at bounding box center [155, 225] width 9 height 9
click at [151, 226] on input "Yes" at bounding box center [153, 223] width 5 height 5
radio input "true"
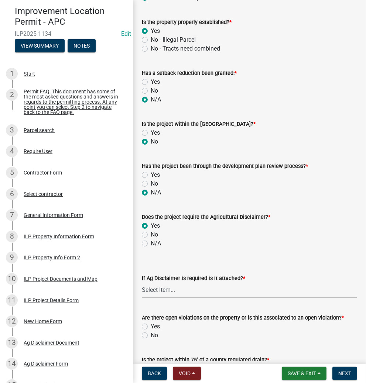
click at [180, 288] on select "Select Item... Yes No" at bounding box center [249, 290] width 215 height 15
click at [142, 283] on select "Select Item... Yes No" at bounding box center [249, 290] width 215 height 15
select select "c0fa77dd-9ee0-4144-9979-eb2eebb8c086"
click at [151, 334] on label "No" at bounding box center [154, 335] width 7 height 9
click at [151, 334] on input "No" at bounding box center [153, 333] width 5 height 5
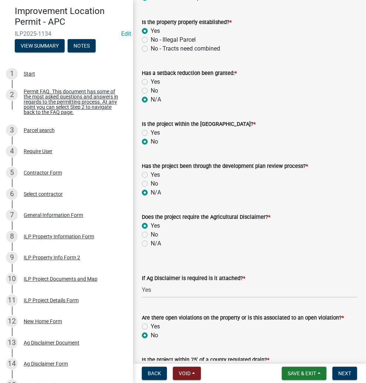
radio input "true"
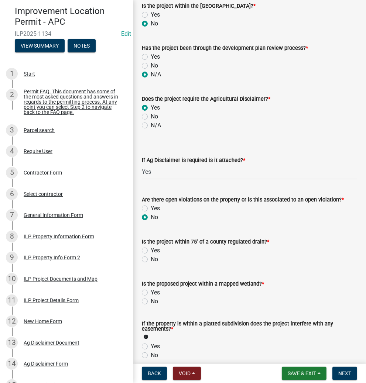
click at [151, 258] on label "No" at bounding box center [154, 259] width 7 height 9
click at [151, 258] on input "No" at bounding box center [153, 257] width 5 height 5
radio input "true"
click at [151, 300] on label "No" at bounding box center [154, 301] width 7 height 9
click at [151, 300] on input "No" at bounding box center [153, 299] width 5 height 5
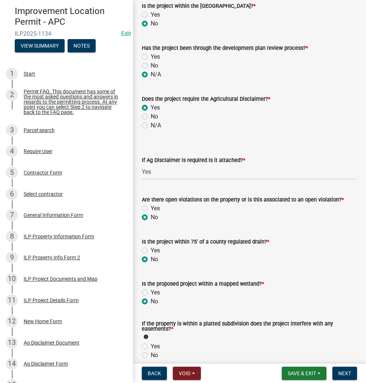
radio input "true"
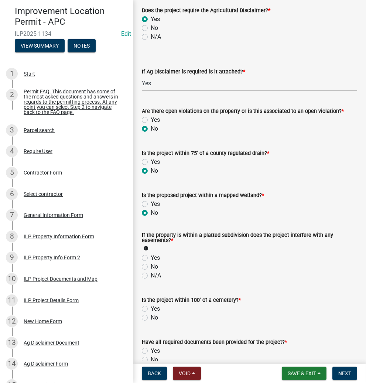
click at [151, 275] on label "N/A" at bounding box center [156, 275] width 10 height 9
click at [151, 275] on input "N/A" at bounding box center [153, 273] width 5 height 5
radio input "true"
click at [151, 316] on label "No" at bounding box center [154, 317] width 7 height 9
click at [151, 316] on input "No" at bounding box center [153, 315] width 5 height 5
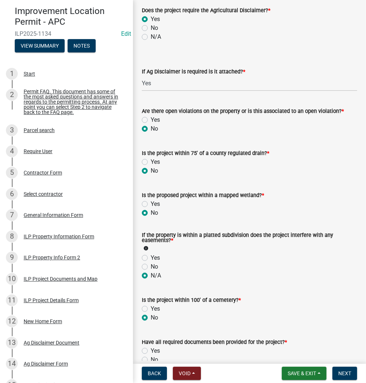
radio input "true"
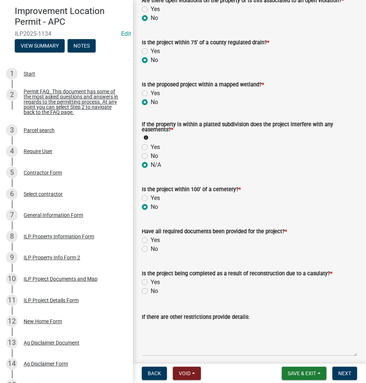
scroll to position [768, 0]
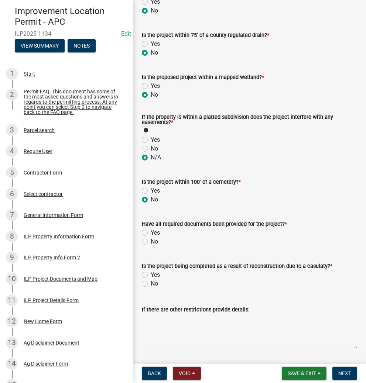
click at [151, 233] on label "Yes" at bounding box center [155, 232] width 9 height 9
click at [151, 233] on input "Yes" at bounding box center [153, 230] width 5 height 5
radio input "true"
click at [151, 285] on label "No" at bounding box center [154, 283] width 7 height 9
click at [151, 284] on input "No" at bounding box center [153, 281] width 5 height 5
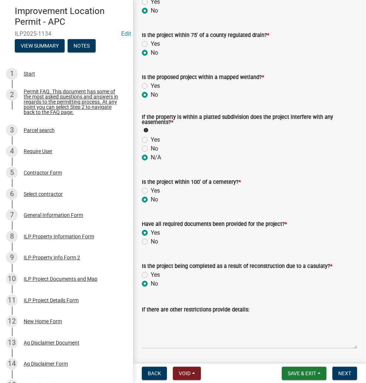
radio input "true"
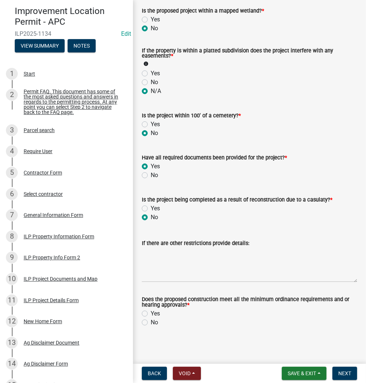
scroll to position [835, 0]
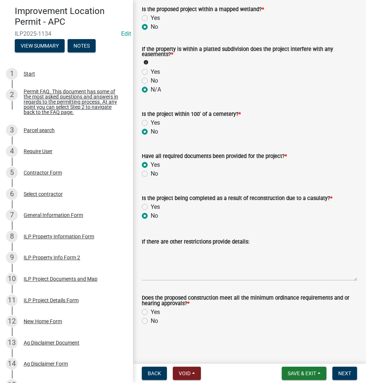
click at [151, 312] on label "Yes" at bounding box center [155, 312] width 9 height 9
click at [151, 312] on input "Yes" at bounding box center [153, 310] width 5 height 5
radio input "true"
click at [340, 371] on span "Next" at bounding box center [344, 373] width 13 height 6
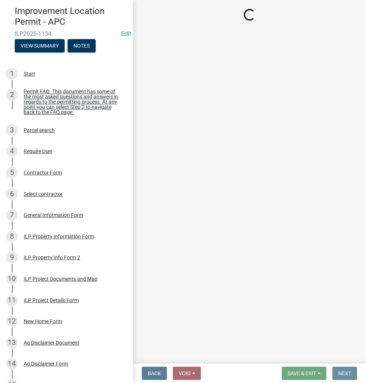
scroll to position [0, 0]
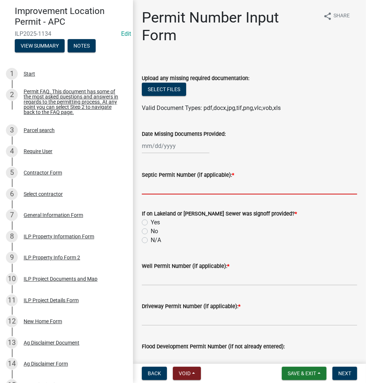
click at [201, 192] on input "Septic Permit Number (if applicable): *" at bounding box center [249, 186] width 215 height 15
type input "21280"
click at [151, 239] on label "N/A" at bounding box center [156, 240] width 10 height 9
click at [151, 239] on input "N/A" at bounding box center [153, 238] width 5 height 5
radio input "true"
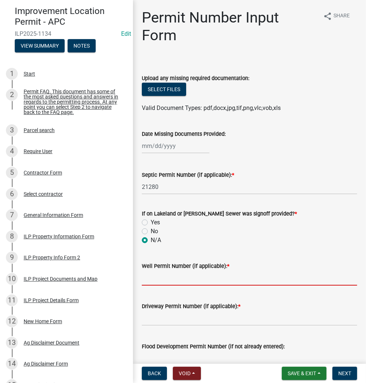
click at [163, 273] on input "Well Permit Number (if applicable): *" at bounding box center [249, 277] width 215 height 15
type input "16716"
click at [158, 319] on input "Driveway Permit Number (if applicable): *" at bounding box center [249, 318] width 215 height 15
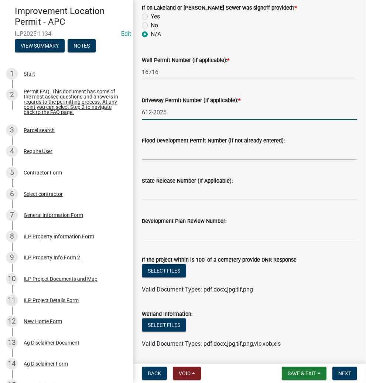
scroll to position [207, 0]
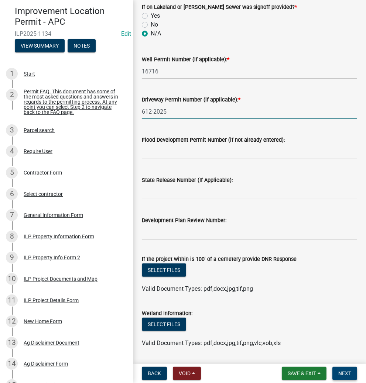
type input "612-2025"
click at [339, 374] on span "Next" at bounding box center [344, 373] width 13 height 6
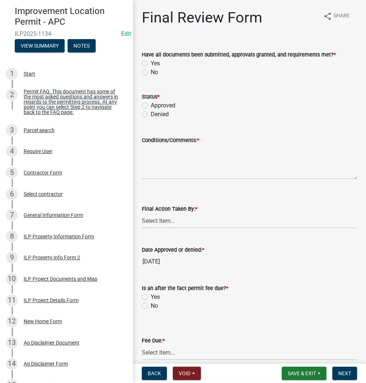
click at [151, 65] on label "Yes" at bounding box center [155, 63] width 9 height 9
click at [151, 64] on input "Yes" at bounding box center [153, 61] width 5 height 5
radio input "true"
click at [151, 106] on label "Approved" at bounding box center [163, 105] width 25 height 9
click at [151, 106] on input "Approved" at bounding box center [153, 103] width 5 height 5
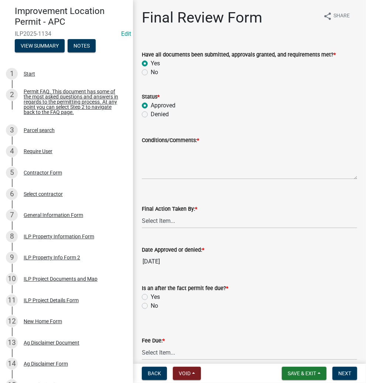
radio input "true"
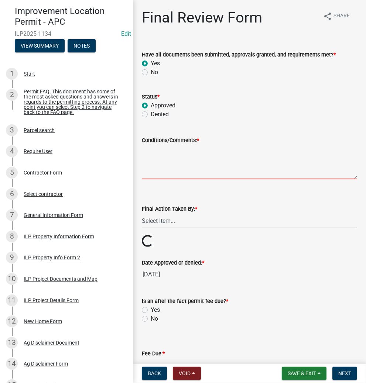
click at [173, 162] on textarea "Conditions/Comments: *" at bounding box center [249, 162] width 215 height 35
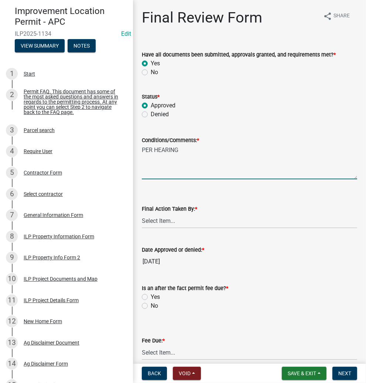
type textarea "PER HEARING"
click at [185, 223] on select "Select Item... MMS LT AT CS [PERSON_NAME]" at bounding box center [249, 220] width 215 height 15
click at [142, 213] on select "Select Item... MMS LT AT CS [PERSON_NAME]" at bounding box center [249, 220] width 215 height 15
select select "d95389f4-ab5a-4603-9826-29cf73316391"
click at [151, 306] on label "No" at bounding box center [154, 305] width 7 height 9
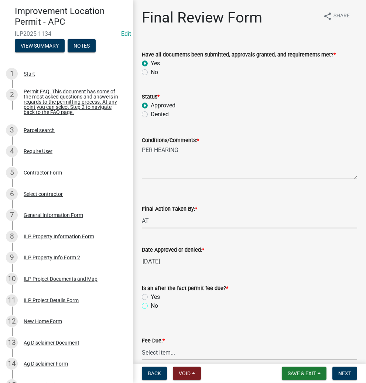
click at [151, 306] on input "No" at bounding box center [153, 303] width 5 height 5
radio input "true"
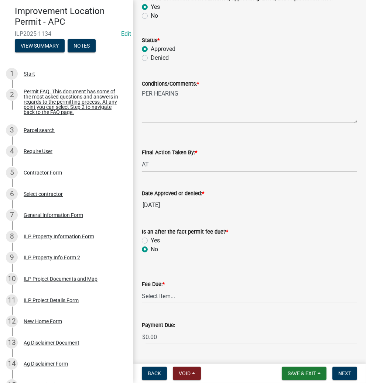
scroll to position [59, 0]
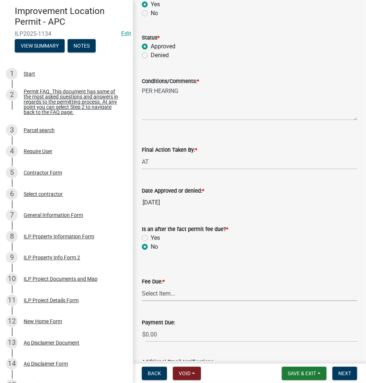
click at [169, 294] on select "Select Item... N/A $10.00 $25.00 $125.00 $250 $500 $500 + $10.00 for every 10 s…" at bounding box center [249, 293] width 215 height 15
click at [142, 286] on select "Select Item... N/A $10.00 $25.00 $125.00 $250 $500 $500 + $10.00 for every 10 s…" at bounding box center [249, 293] width 215 height 15
select select "71256567-8c52-414d-b434-ae6b266e1a0e"
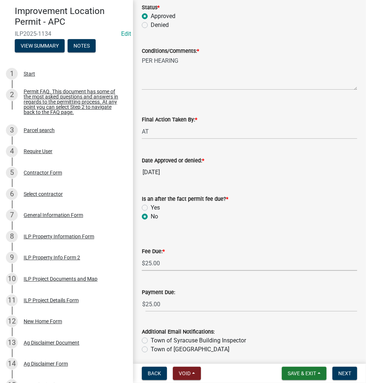
scroll to position [118, 0]
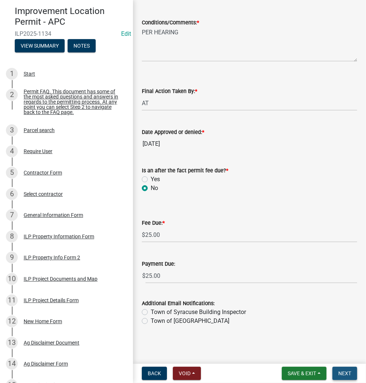
click at [344, 372] on span "Next" at bounding box center [344, 373] width 13 height 6
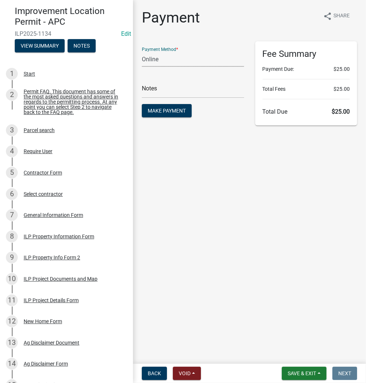
click at [172, 61] on select "Credit Card POS Check Cash Online" at bounding box center [193, 59] width 102 height 15
select select "2: 1"
click at [142, 52] on select "Credit Card POS Check Cash Online" at bounding box center [193, 59] width 102 height 15
click at [166, 111] on span "Make Payment" at bounding box center [167, 111] width 38 height 6
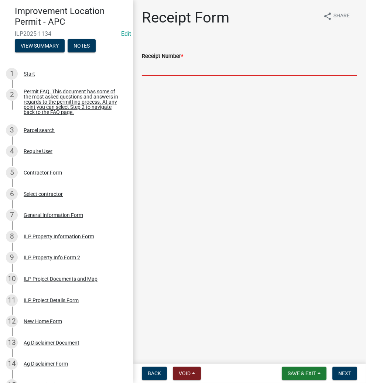
click at [194, 72] on input "Receipt Number *" at bounding box center [249, 68] width 215 height 15
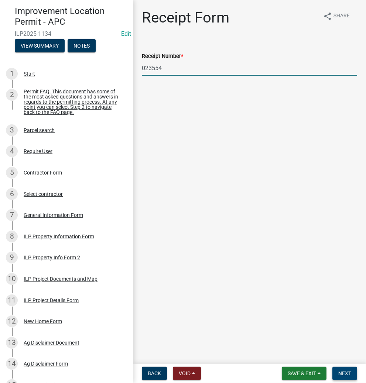
type input "023554"
click at [341, 374] on span "Next" at bounding box center [344, 373] width 13 height 6
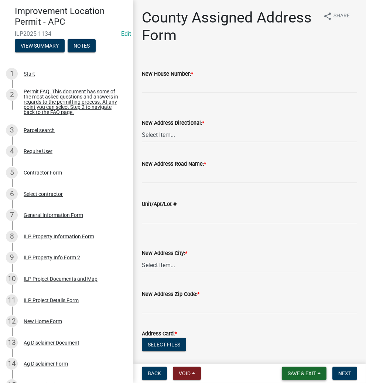
click at [295, 374] on span "Save & Exit" at bounding box center [301, 373] width 28 height 6
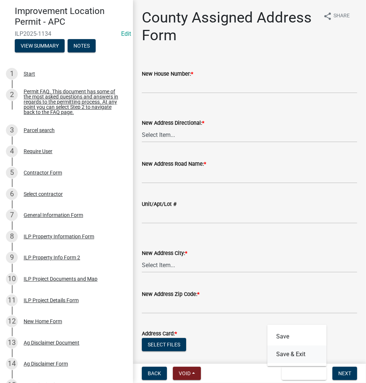
click at [287, 353] on button "Save & Exit" at bounding box center [296, 354] width 59 height 18
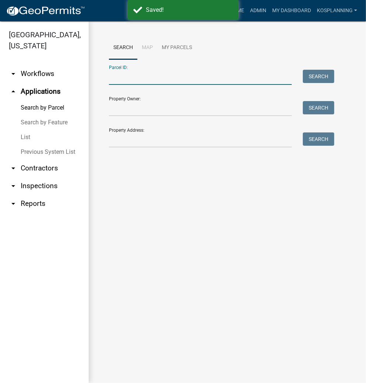
click at [168, 80] on input "Parcel ID:" at bounding box center [200, 77] width 183 height 15
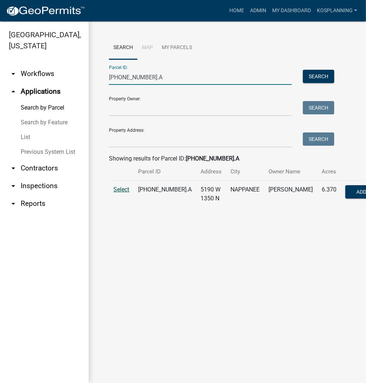
type input "[PHONE_NUMBER].A"
click at [124, 193] on span "Select" at bounding box center [121, 189] width 16 height 7
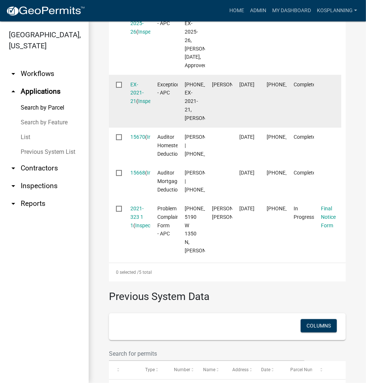
scroll to position [325, 0]
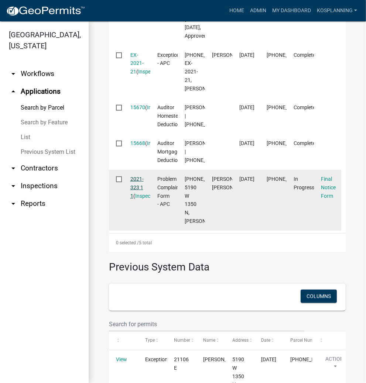
click at [135, 199] on link "2021-323 1 1" at bounding box center [136, 187] width 13 height 23
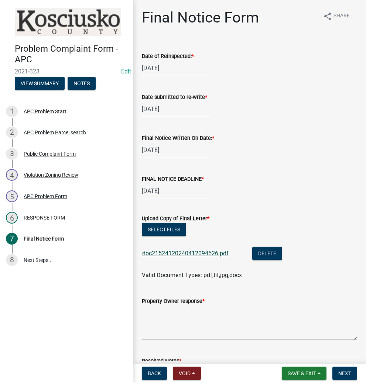
click at [182, 255] on link "doc21524120240412094526.pdf" at bounding box center [185, 253] width 86 height 7
click at [295, 367] on button "Save & Exit" at bounding box center [304, 373] width 45 height 13
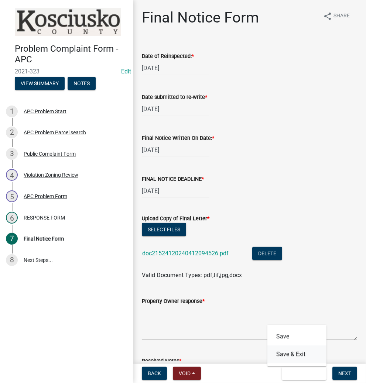
click at [293, 354] on button "Save & Exit" at bounding box center [296, 354] width 59 height 18
